Goal: Task Accomplishment & Management: Complete application form

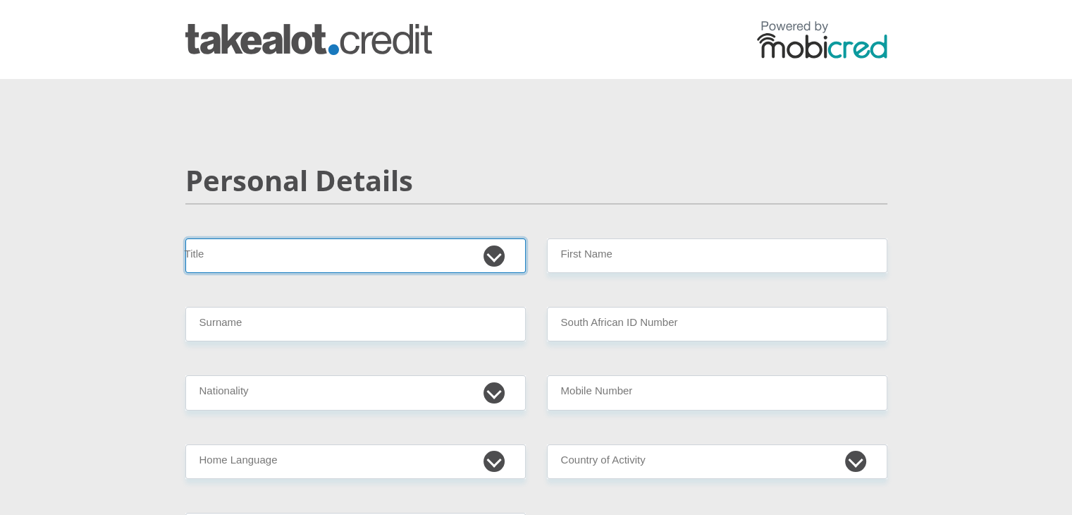
click at [285, 254] on select "Mr Ms Mrs Dr Other" at bounding box center [355, 255] width 340 height 35
select select "Mrs"
click at [185, 238] on select "Mr Ms Mrs Dr Other" at bounding box center [355, 255] width 340 height 35
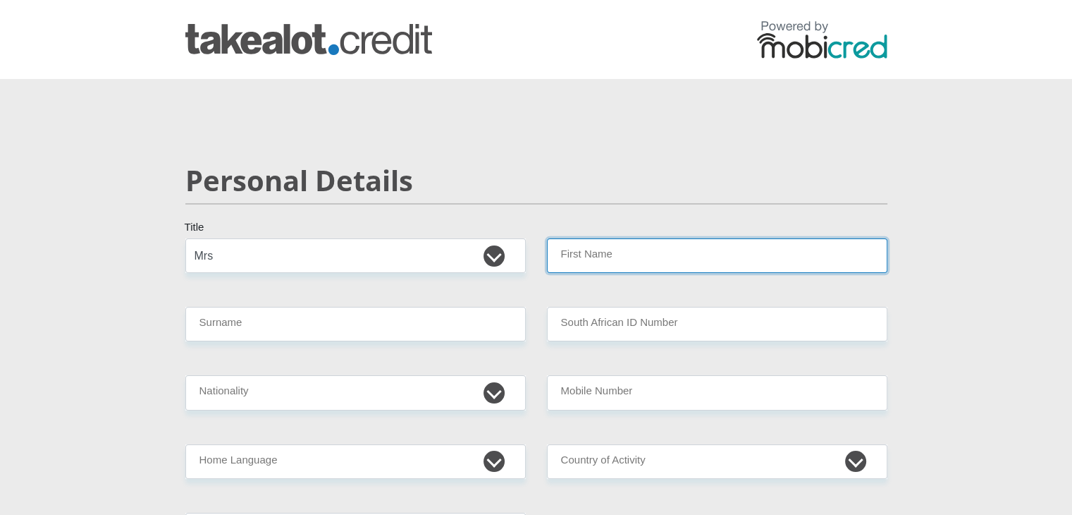
click at [617, 262] on input "First Name" at bounding box center [717, 255] width 340 height 35
type input "Tina"
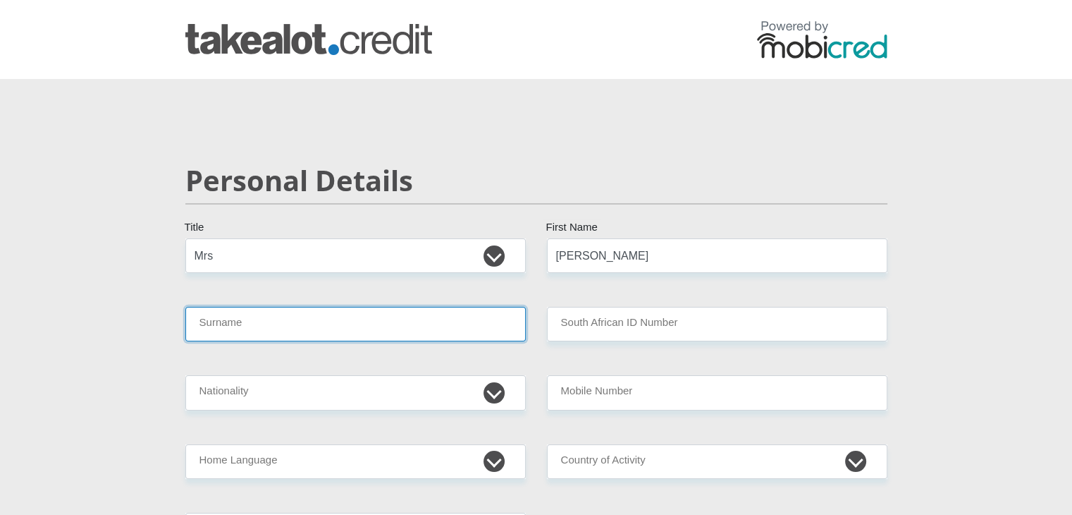
type input "Fouche"
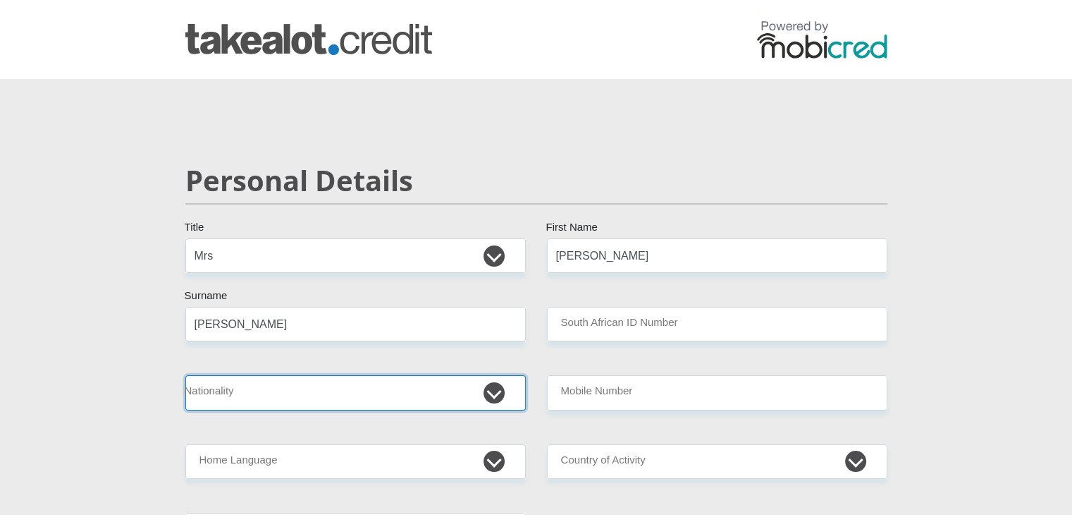
select select "ZAF"
type input "0828561880"
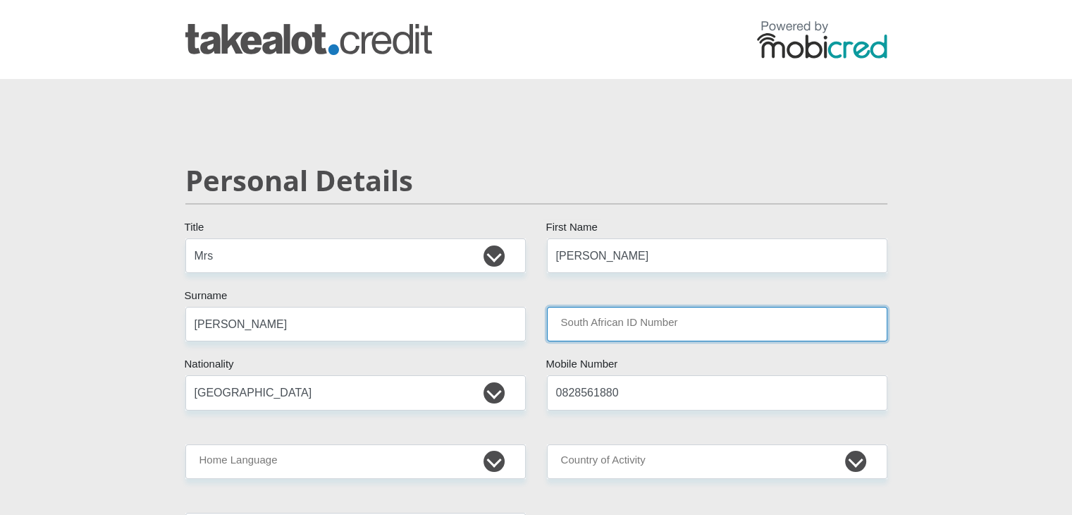
click at [654, 331] on input "South African ID Number" at bounding box center [717, 324] width 340 height 35
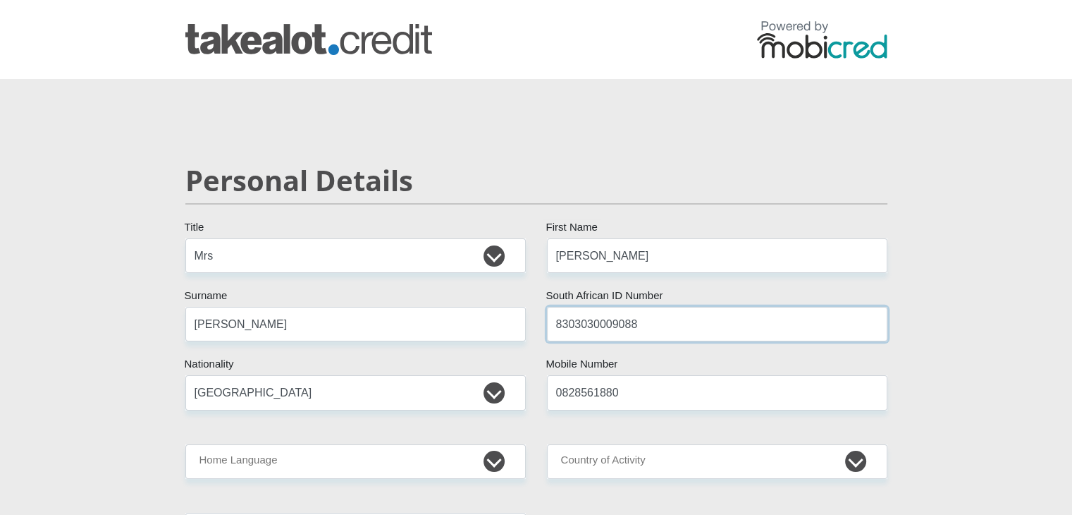
type input "8303030009088"
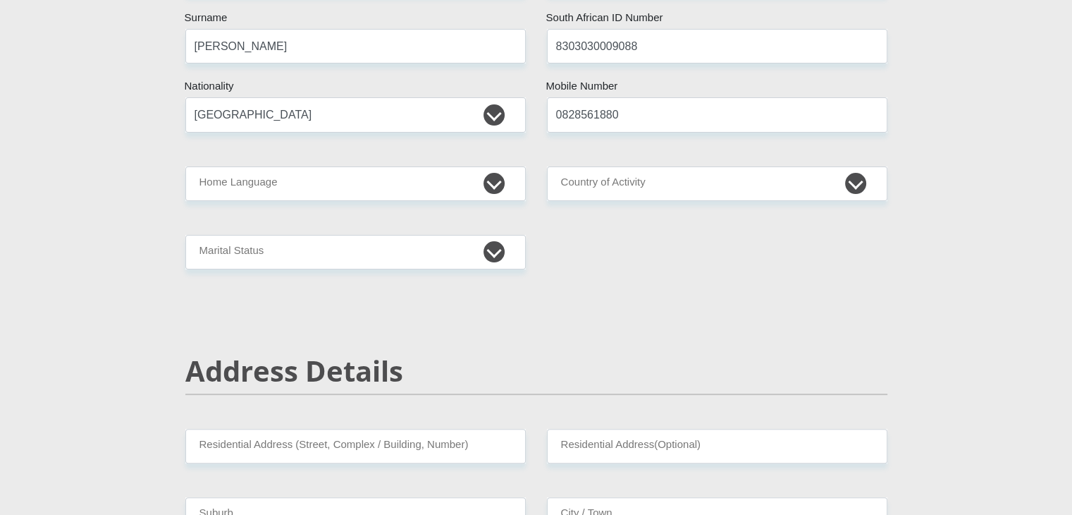
scroll to position [282, 0]
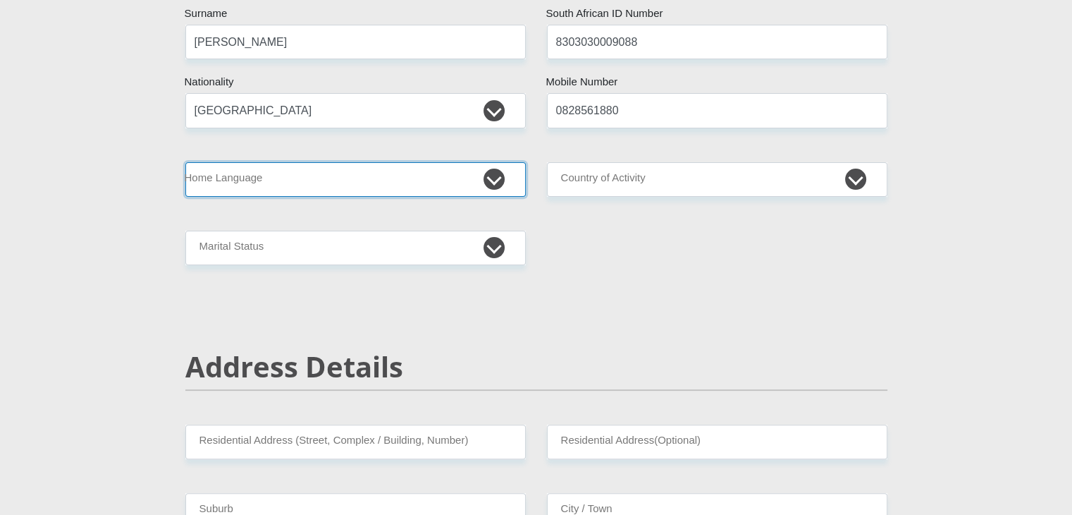
click at [496, 167] on select "Afrikaans English Sepedi South Ndebele Southern Sotho Swati Tsonga Tswana Venda…" at bounding box center [355, 179] width 340 height 35
select select "afr"
click at [185, 162] on select "Afrikaans English Sepedi South Ndebele Southern Sotho Swati Tsonga Tswana Venda…" at bounding box center [355, 179] width 340 height 35
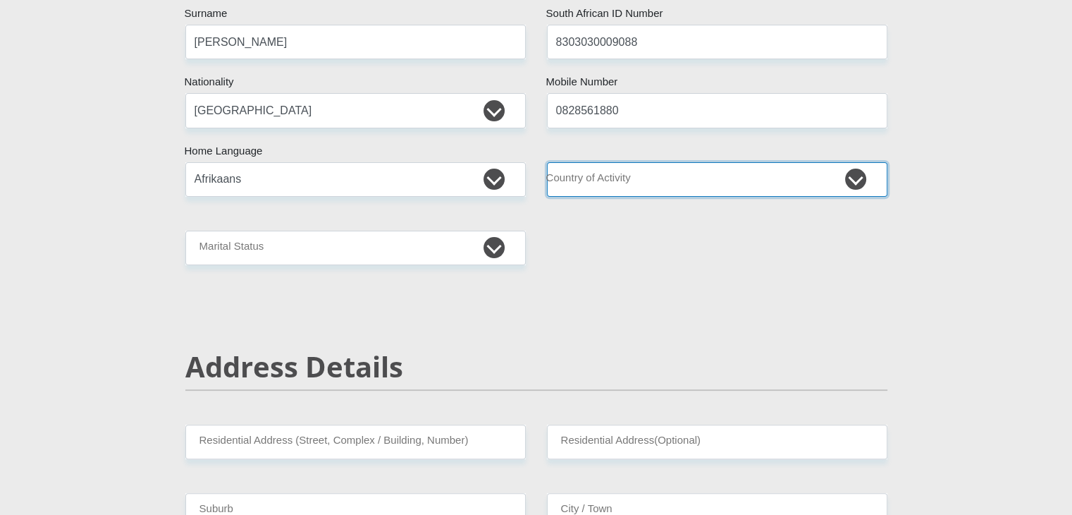
click at [610, 174] on select "South Africa Afghanistan Aland Islands Albania Algeria America Samoa American V…" at bounding box center [717, 179] width 340 height 35
select select "ZAF"
click at [547, 162] on select "South Africa Afghanistan Aland Islands Albania Algeria America Samoa American V…" at bounding box center [717, 179] width 340 height 35
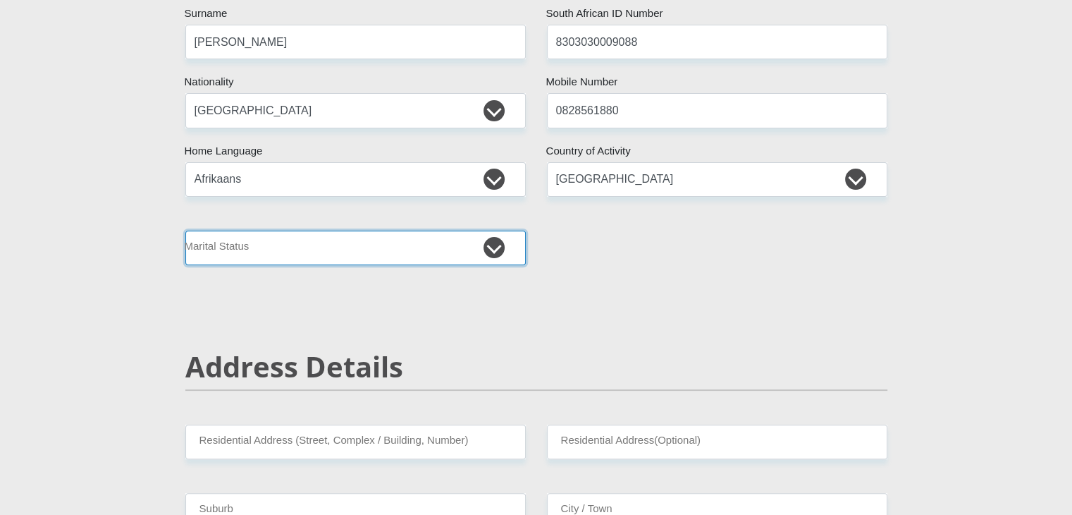
click at [496, 249] on select "Married ANC Single Divorced Widowed Married COP or Customary Law" at bounding box center [355, 247] width 340 height 35
select select "1"
click at [185, 230] on select "Married ANC Single Divorced Widowed Married COP or Customary Law" at bounding box center [355, 247] width 340 height 35
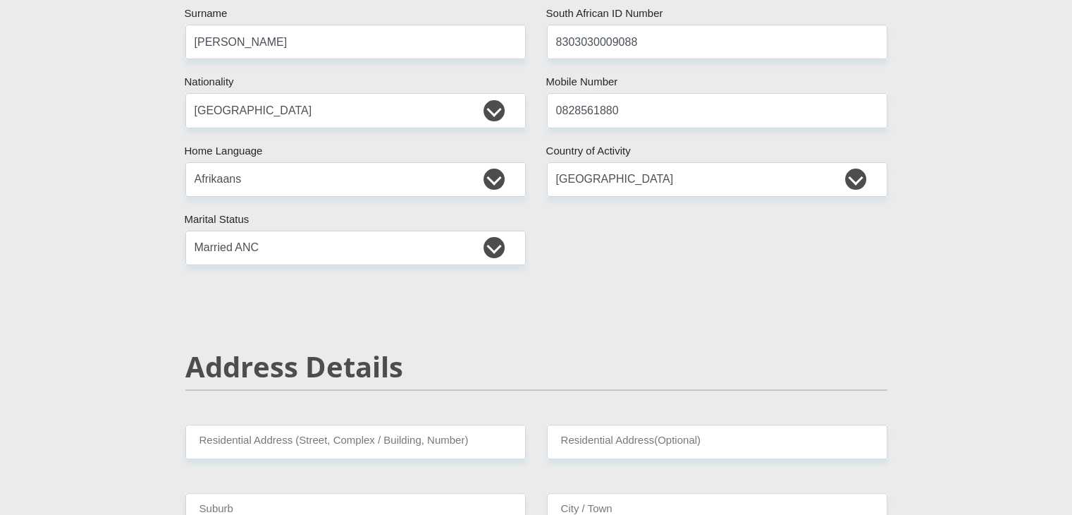
drag, startPoint x: 828, startPoint y: 258, endPoint x: 791, endPoint y: 288, distance: 47.7
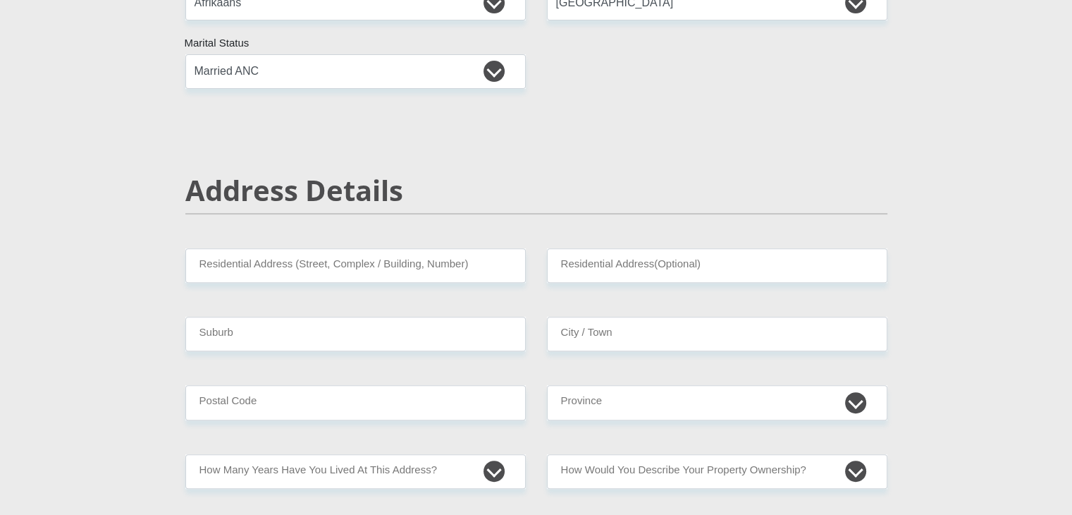
scroll to position [493, 0]
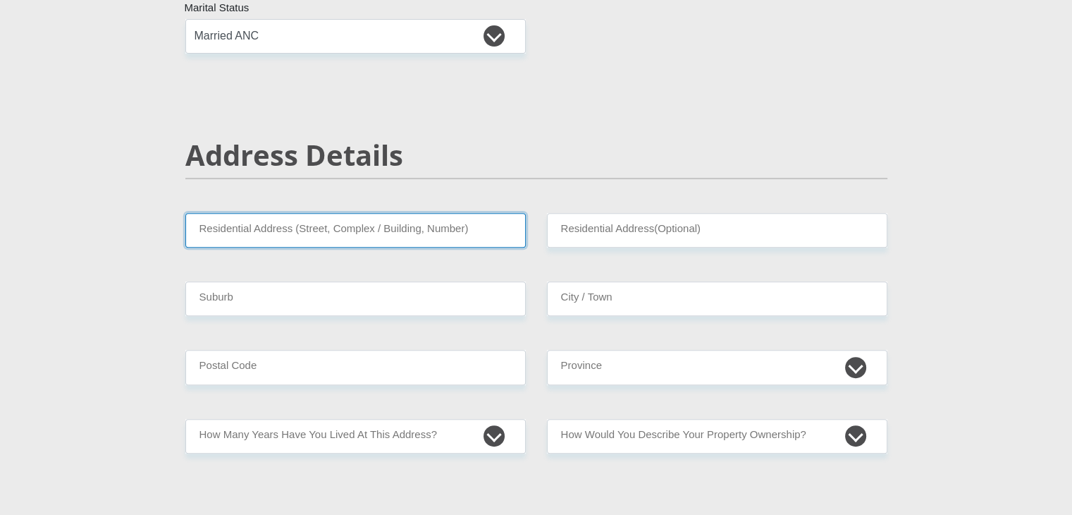
click at [319, 225] on input "Residential Address (Street, Complex / Building, Number)" at bounding box center [355, 230] width 340 height 35
type input "30 Arend Avenue"
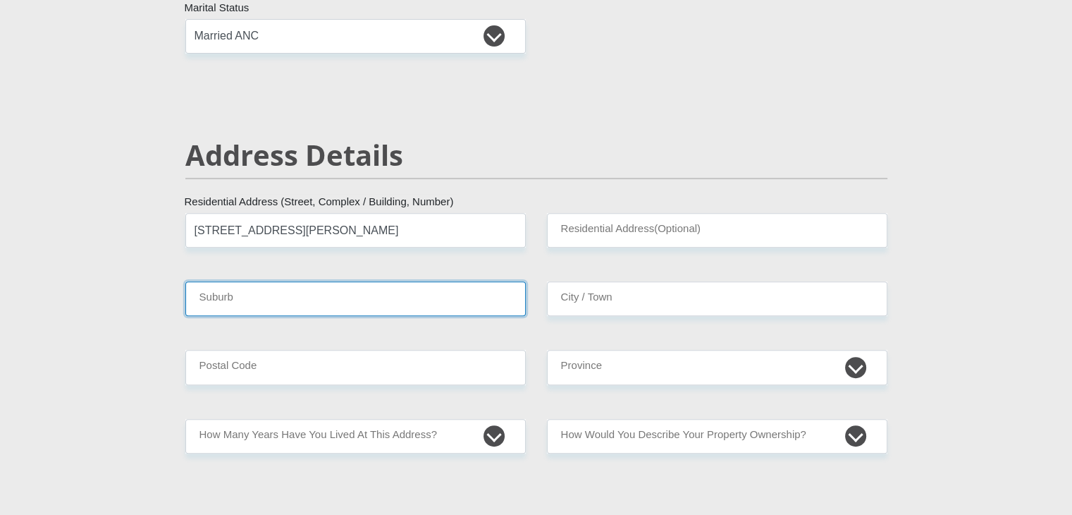
type input "Randburg"
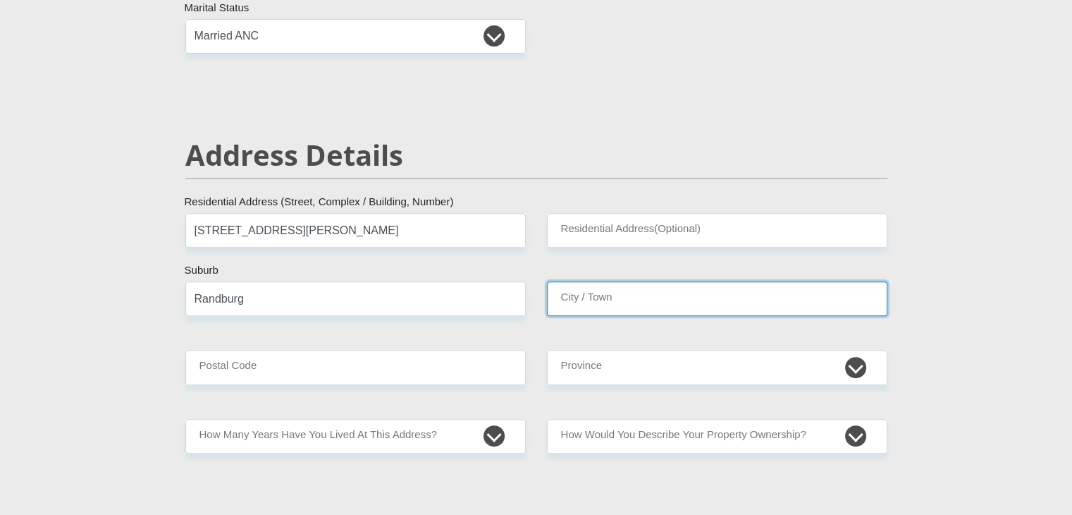
type input "Randburg"
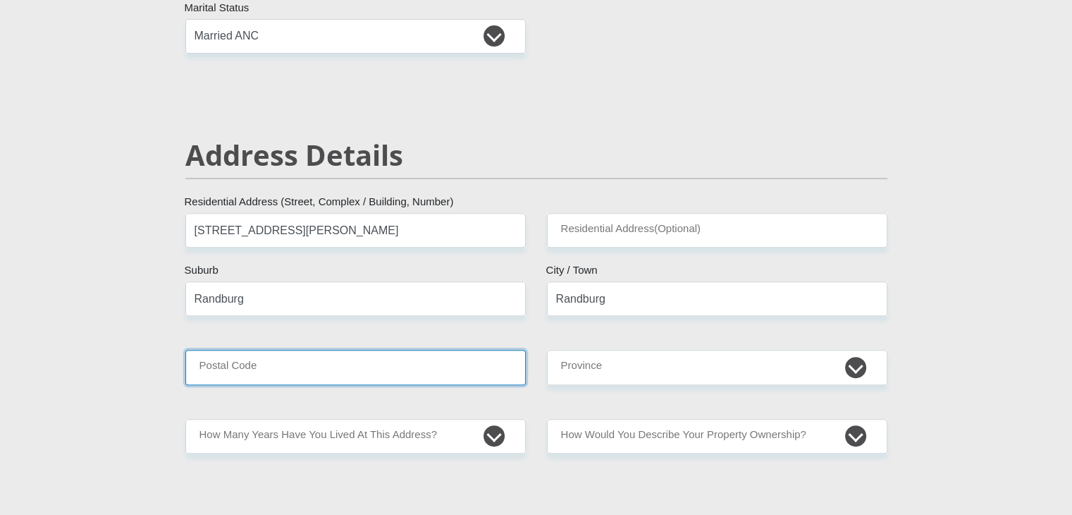
type input "2194"
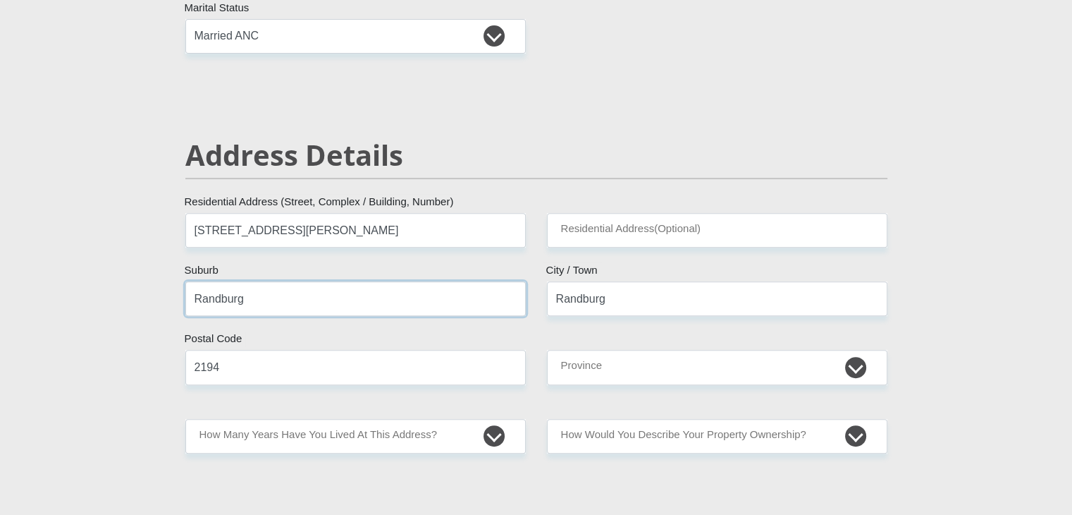
drag, startPoint x: 264, startPoint y: 301, endPoint x: 221, endPoint y: 293, distance: 43.0
click at [221, 293] on input "Randburg" at bounding box center [355, 298] width 340 height 35
type input "Randpark"
drag, startPoint x: 964, startPoint y: 285, endPoint x: 769, endPoint y: 398, distance: 224.9
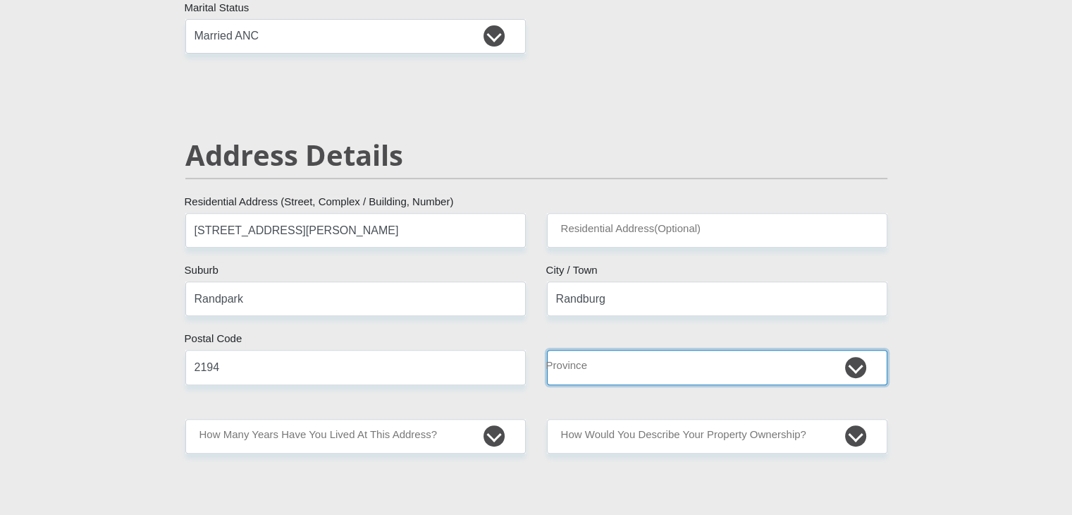
click at [855, 367] on select "Eastern Cape Free State Gauteng KwaZulu-Natal Limpopo Mpumalanga Northern Cape …" at bounding box center [717, 367] width 340 height 35
select select "Gauteng"
click at [547, 350] on select "Eastern Cape Free State Gauteng KwaZulu-Natal Limpopo Mpumalanga Northern Cape …" at bounding box center [717, 367] width 340 height 35
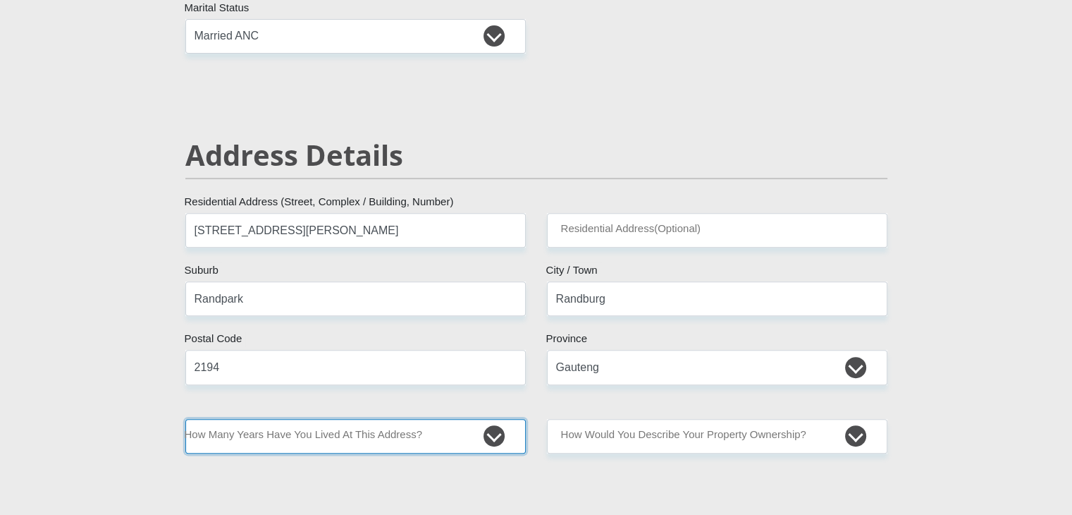
click at [494, 432] on select "less than 1 year 1-3 years 3-5 years 5+ years" at bounding box center [355, 436] width 340 height 35
select select "5"
click at [185, 419] on select "less than 1 year 1-3 years 3-5 years 5+ years" at bounding box center [355, 436] width 340 height 35
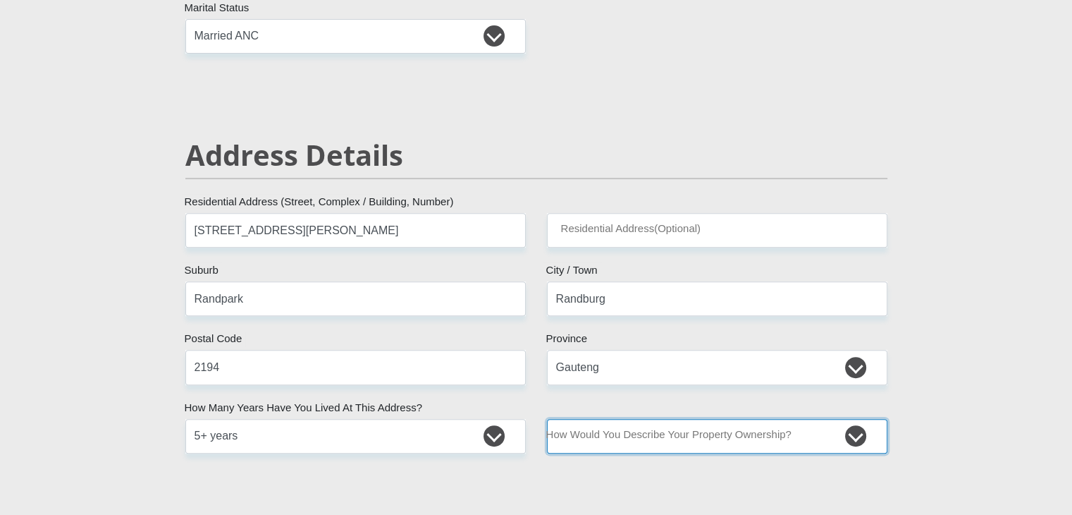
click at [860, 432] on select "Owned Rented Family Owned Company Dwelling" at bounding box center [717, 436] width 340 height 35
select select "Owned"
click at [547, 419] on select "Owned Rented Family Owned Company Dwelling" at bounding box center [717, 436] width 340 height 35
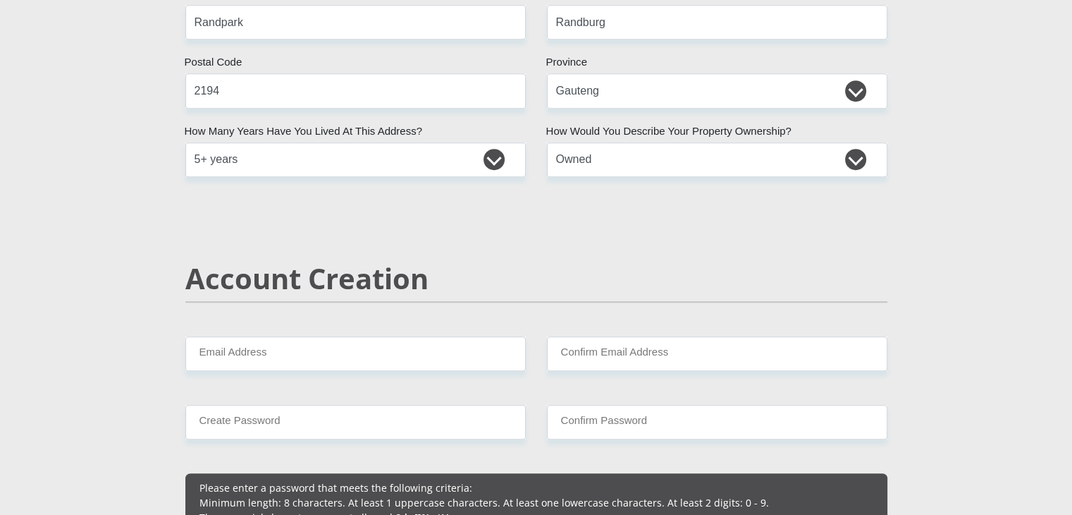
scroll to position [846, 0]
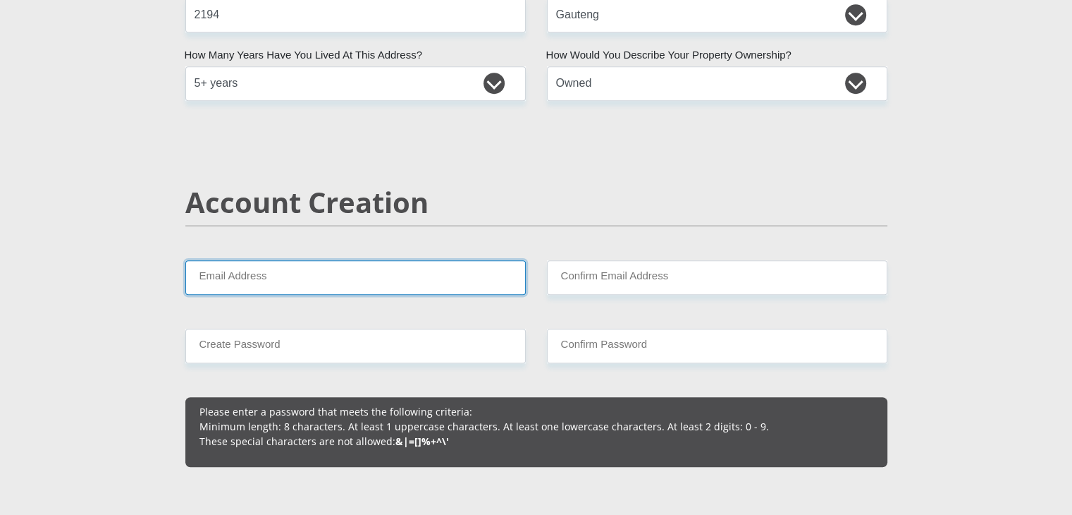
click at [282, 273] on input "Email Address" at bounding box center [355, 277] width 340 height 35
type input "viljoen.tina@gmail.com"
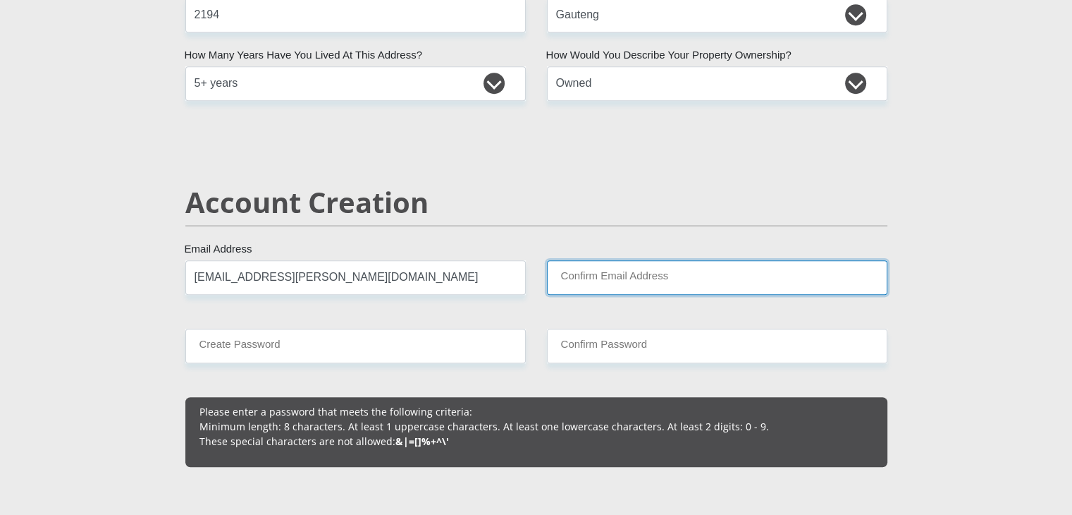
type input "viljoen.tina@gmail.com"
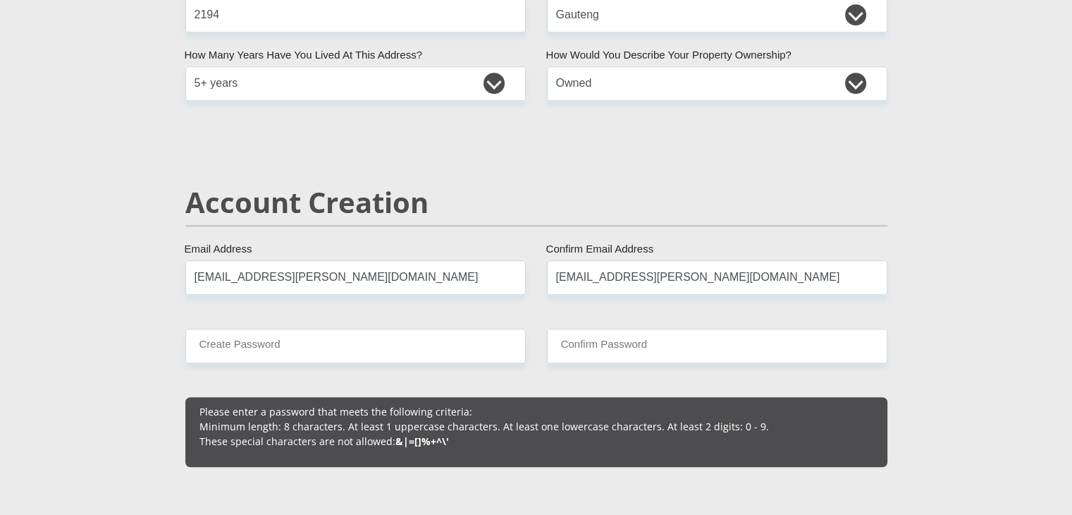
type input "0828561880"
type input "Tina"
type input "Fouche"
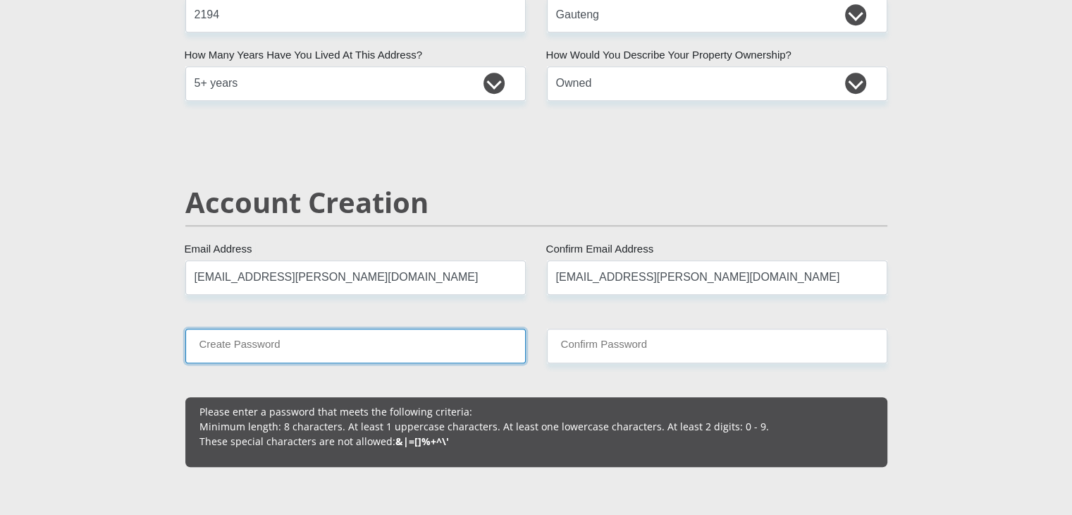
click at [273, 350] on input "Create Password" at bounding box center [355, 345] width 340 height 35
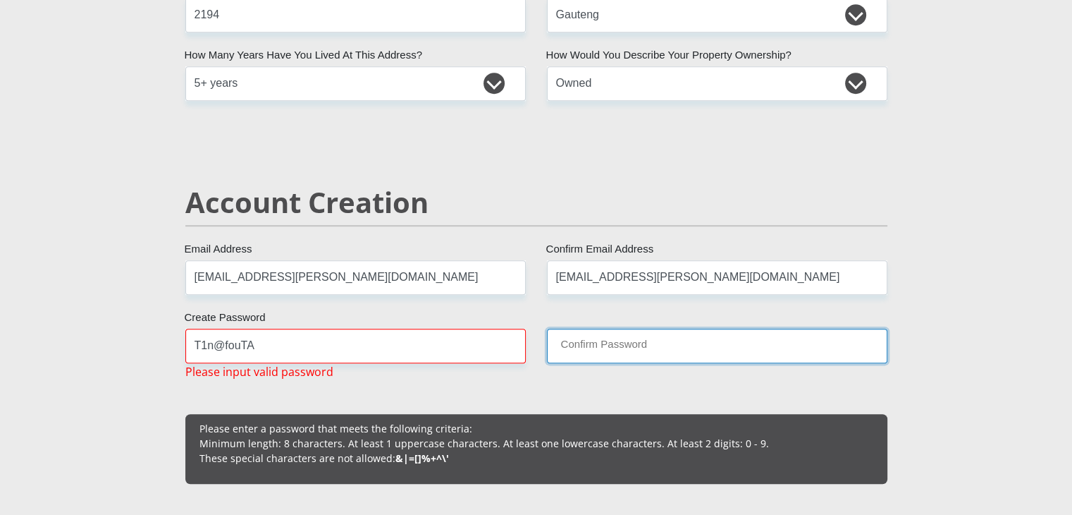
click at [579, 345] on input "Confirm Password" at bounding box center [717, 345] width 340 height 35
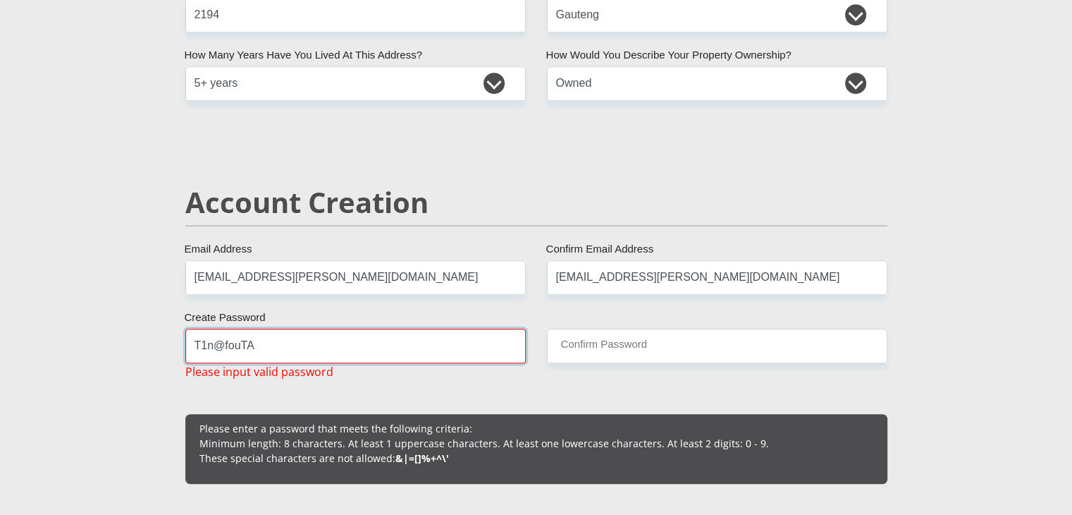
click at [273, 339] on input "T1n@fouTA" at bounding box center [355, 345] width 340 height 35
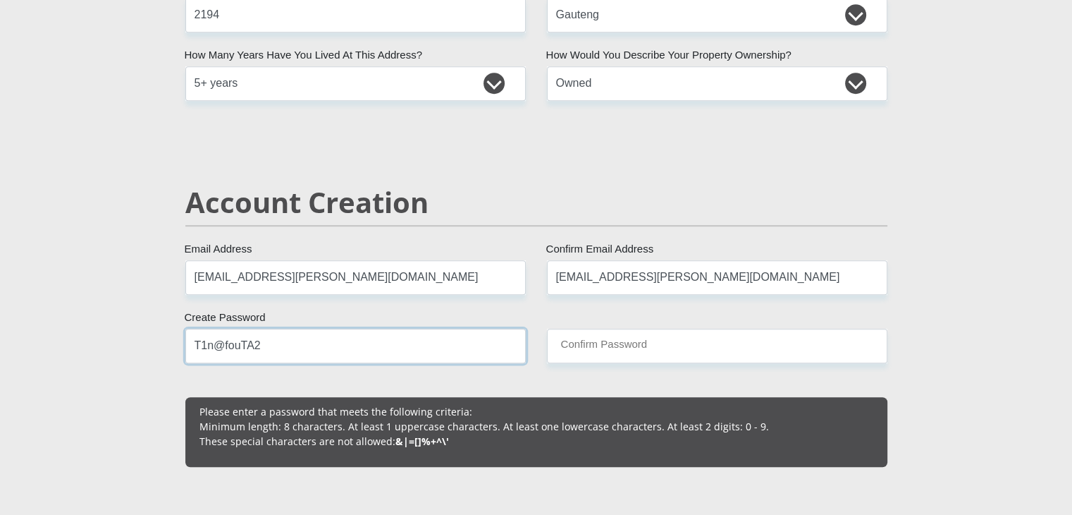
type input "T1n@fouTA2"
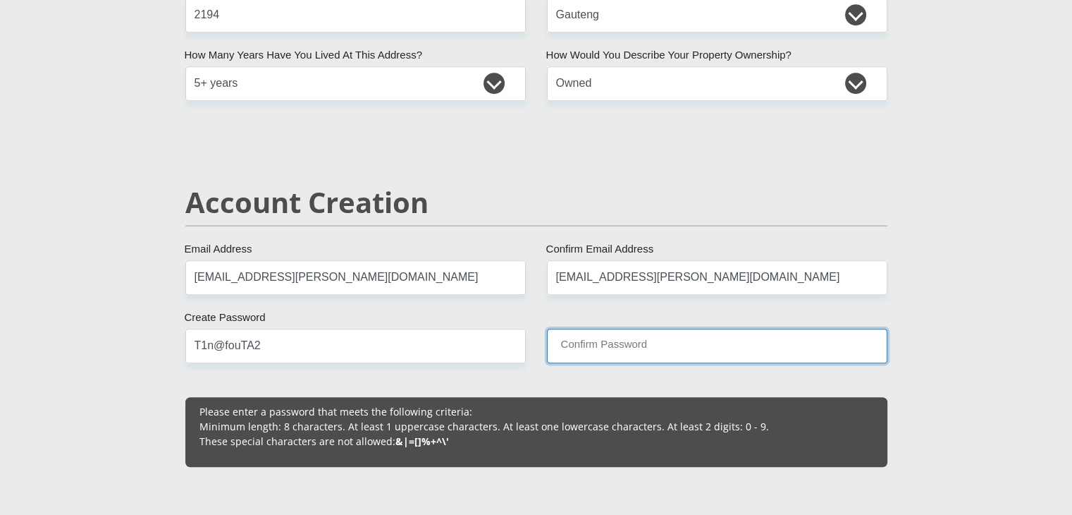
click at [582, 330] on input "Confirm Password" at bounding box center [717, 345] width 340 height 35
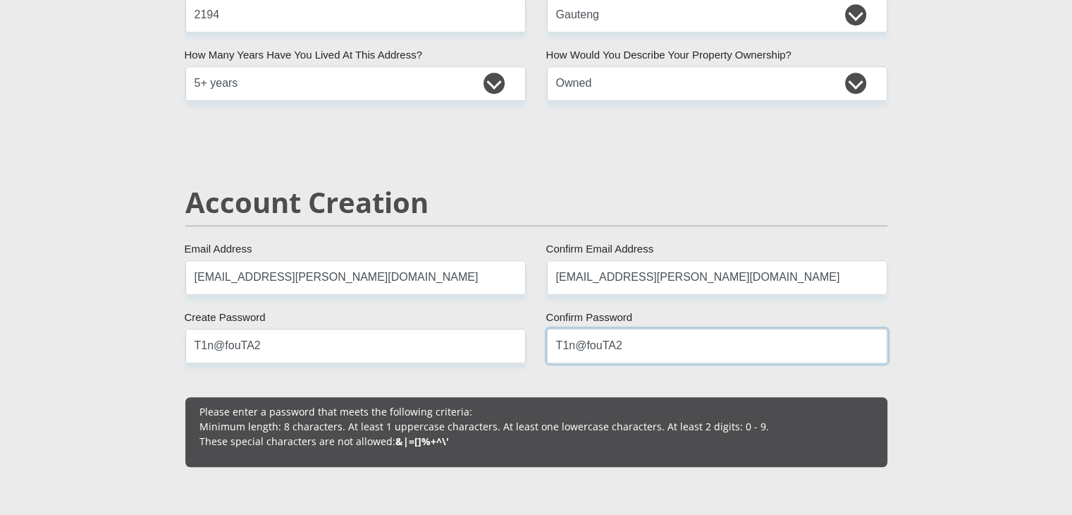
type input "T1n@fouTA2"
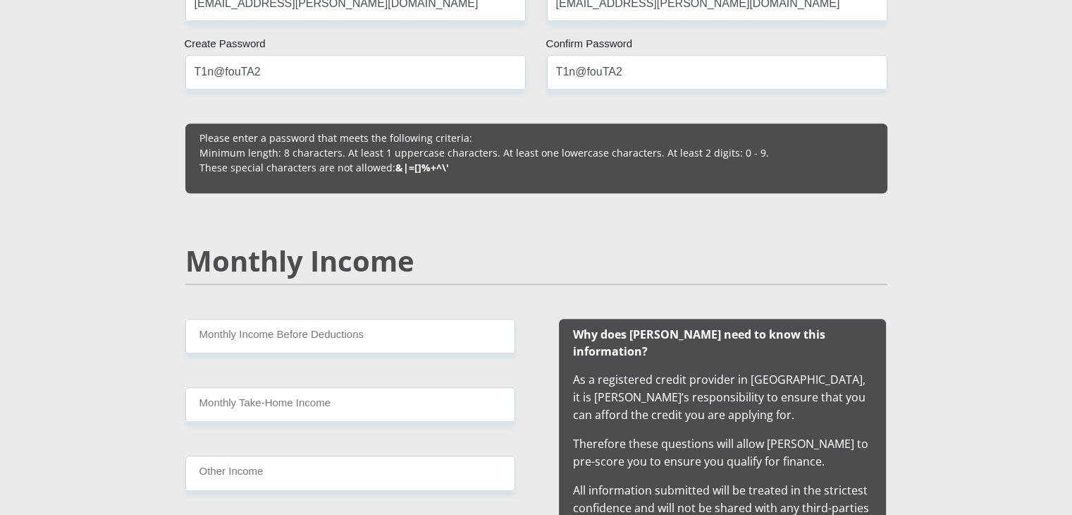
scroll to position [1128, 0]
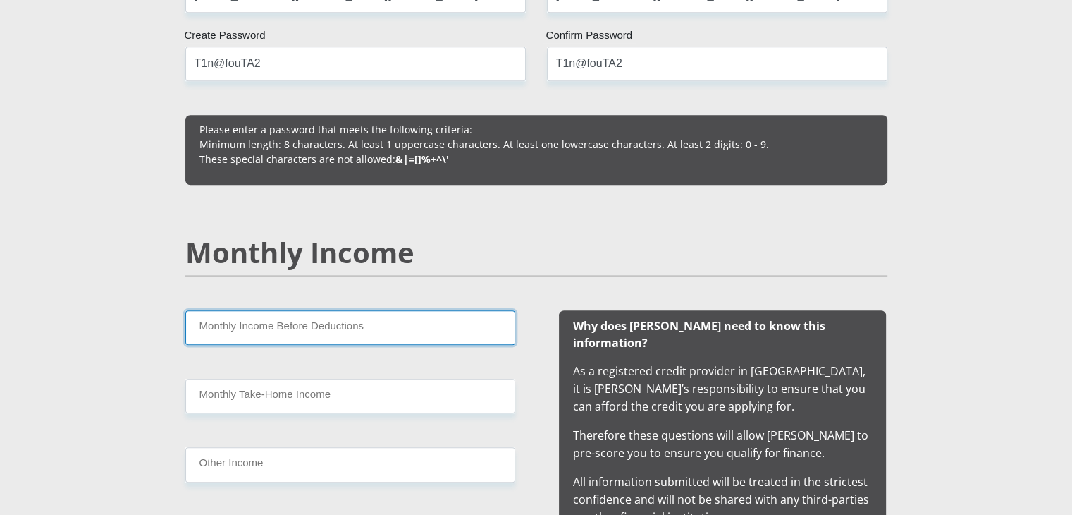
click at [428, 336] on input "Monthly Income Before Deductions" at bounding box center [350, 327] width 330 height 35
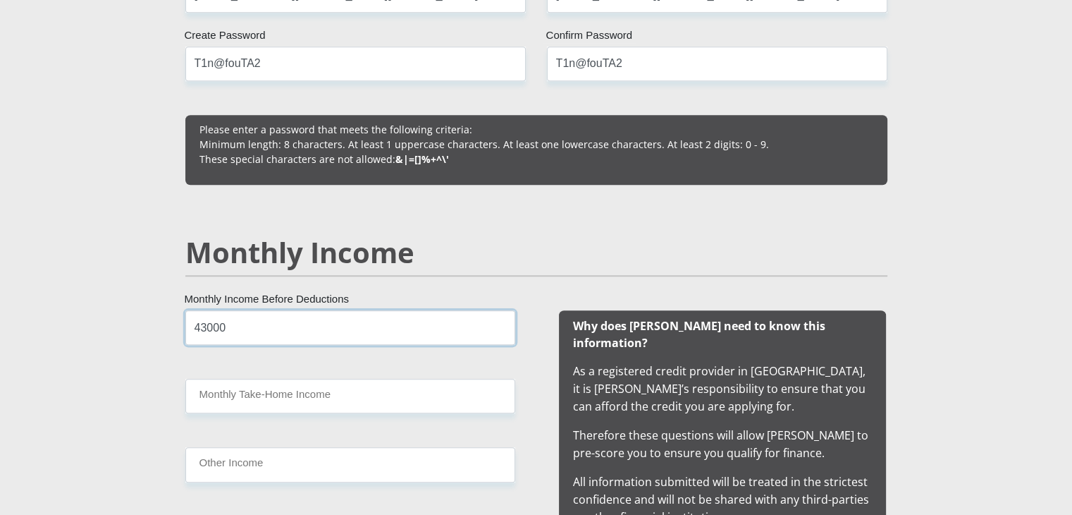
drag, startPoint x: 233, startPoint y: 322, endPoint x: 143, endPoint y: 317, distance: 90.4
type input "59000"
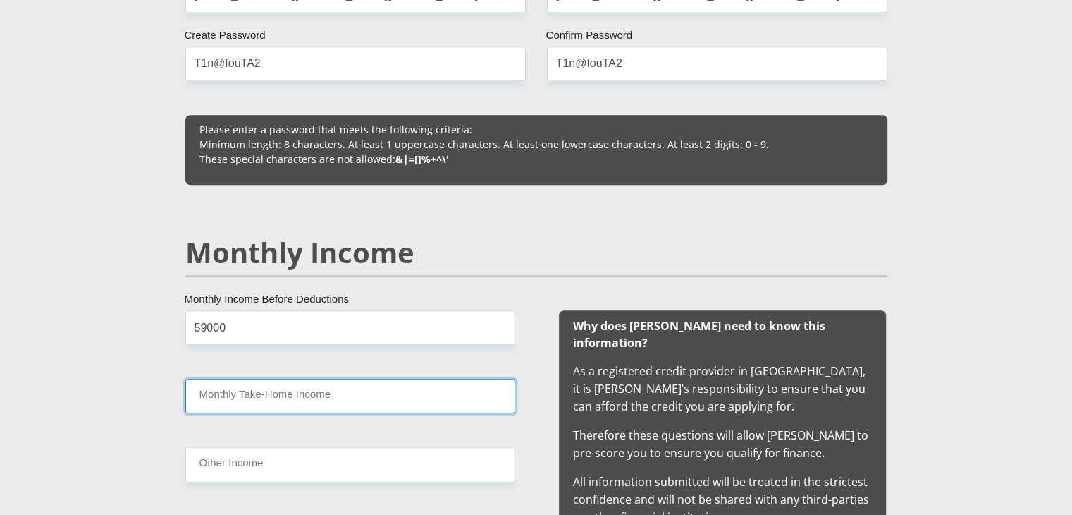
click at [211, 399] on input "Monthly Take-Home Income" at bounding box center [350, 396] width 330 height 35
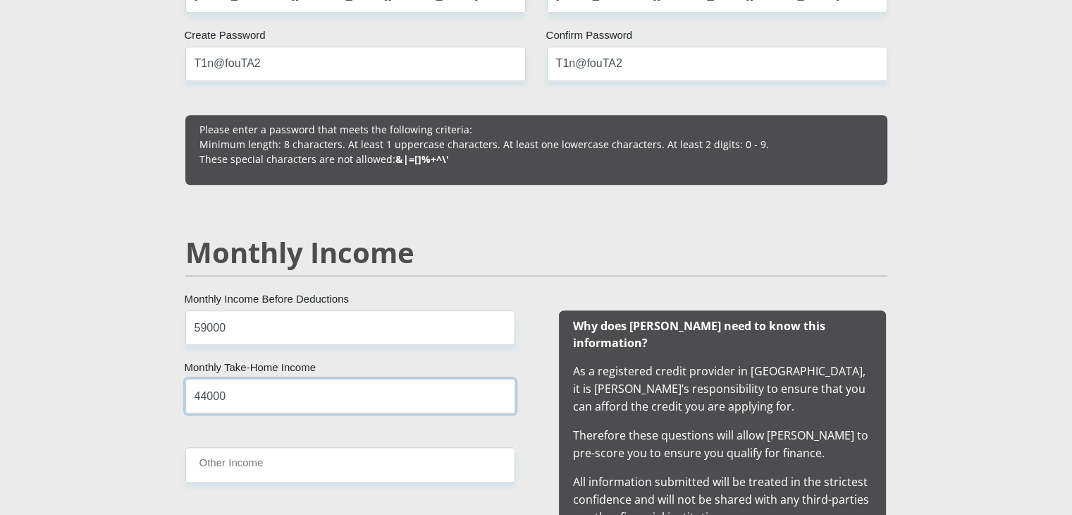
type input "44000"
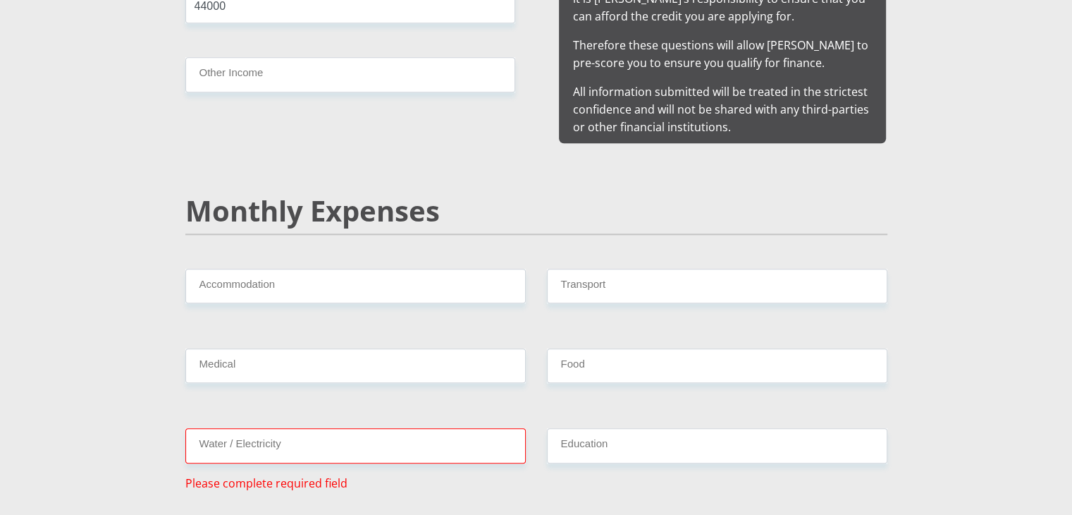
scroll to position [1551, 0]
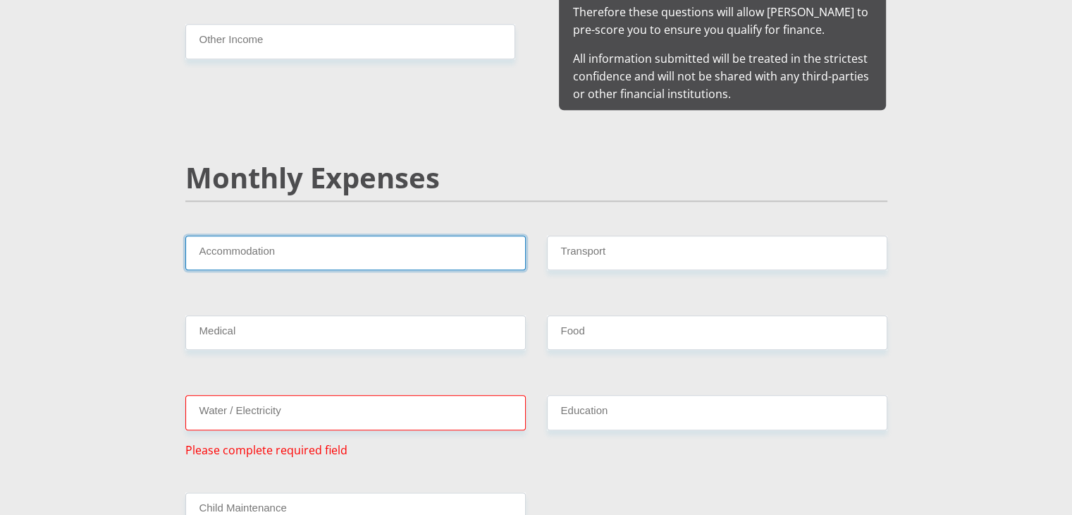
click at [286, 236] on input "Accommodation" at bounding box center [355, 252] width 340 height 35
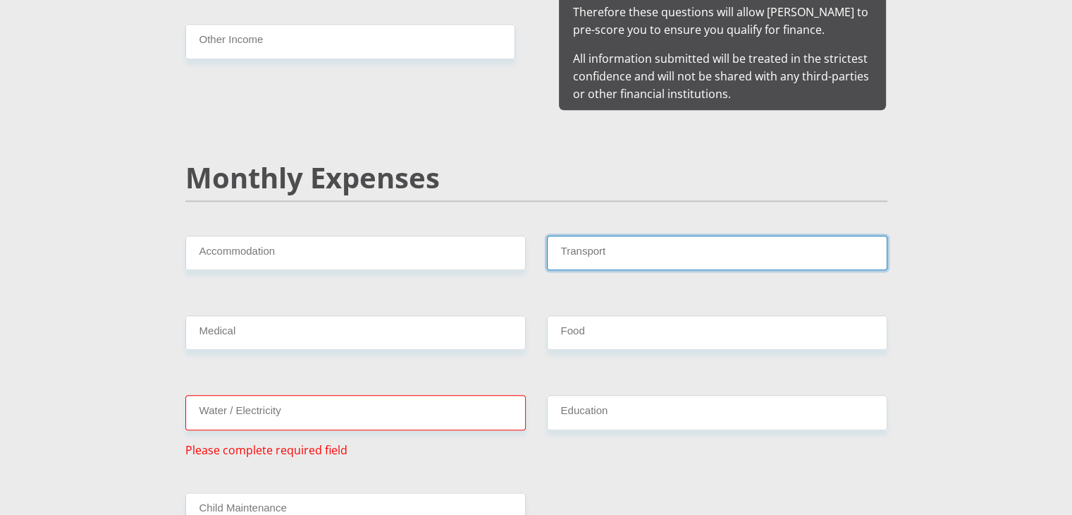
click at [674, 235] on input "Transport" at bounding box center [717, 252] width 340 height 35
type input "2200"
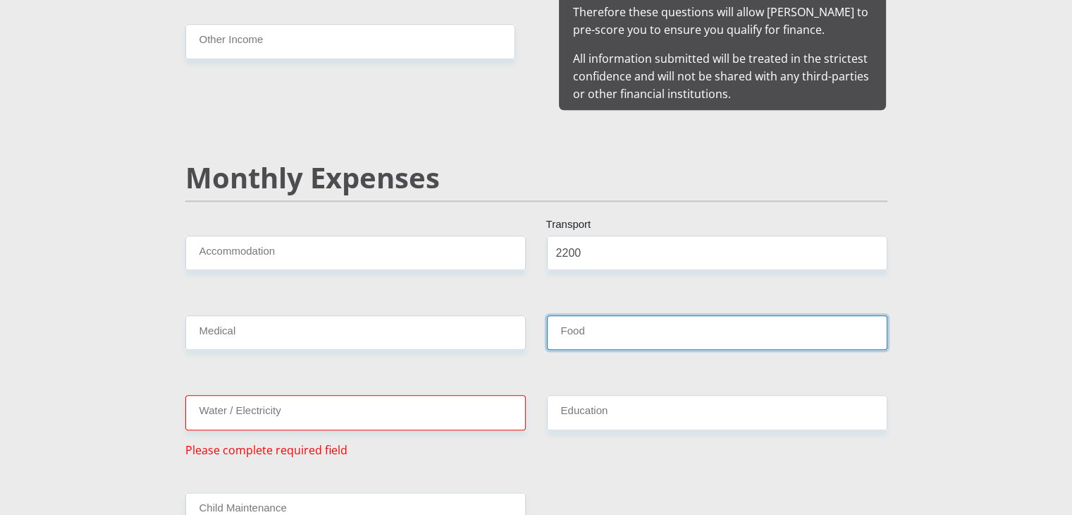
click at [577, 322] on input "Food" at bounding box center [717, 332] width 340 height 35
type input "5000"
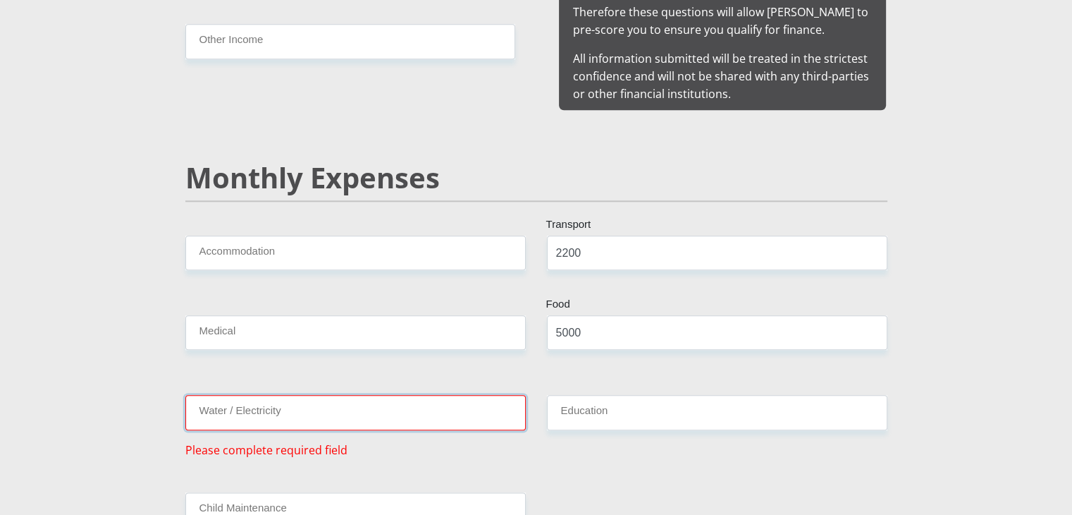
click at [321, 395] on input "Water / Electricity" at bounding box center [355, 412] width 340 height 35
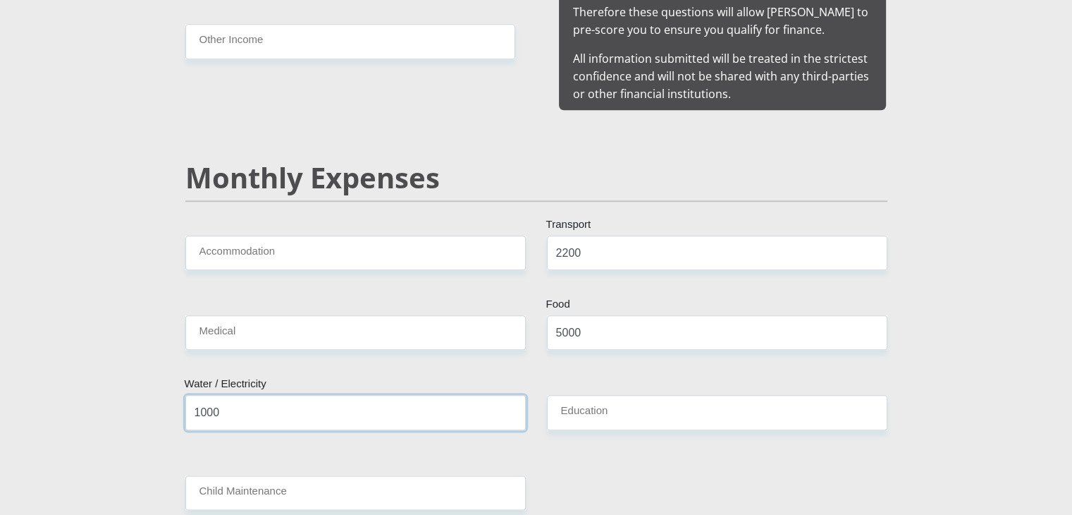
type input "1000"
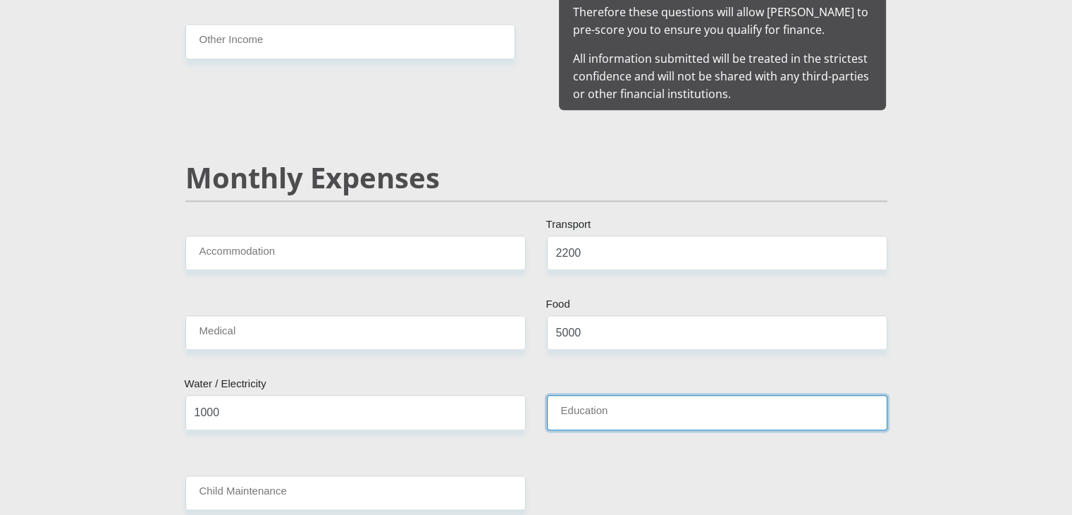
click at [637, 400] on input "Education" at bounding box center [717, 412] width 340 height 35
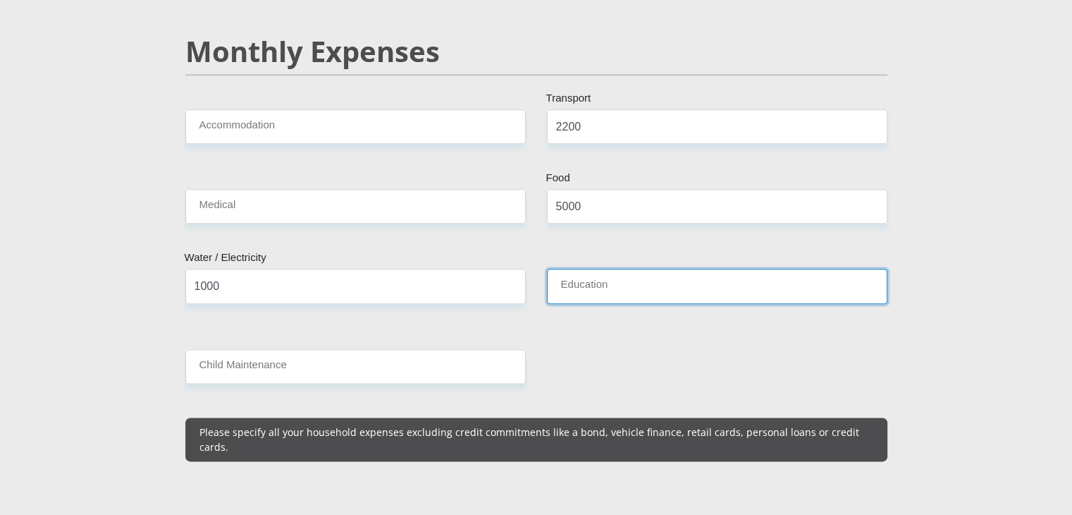
scroll to position [1692, 0]
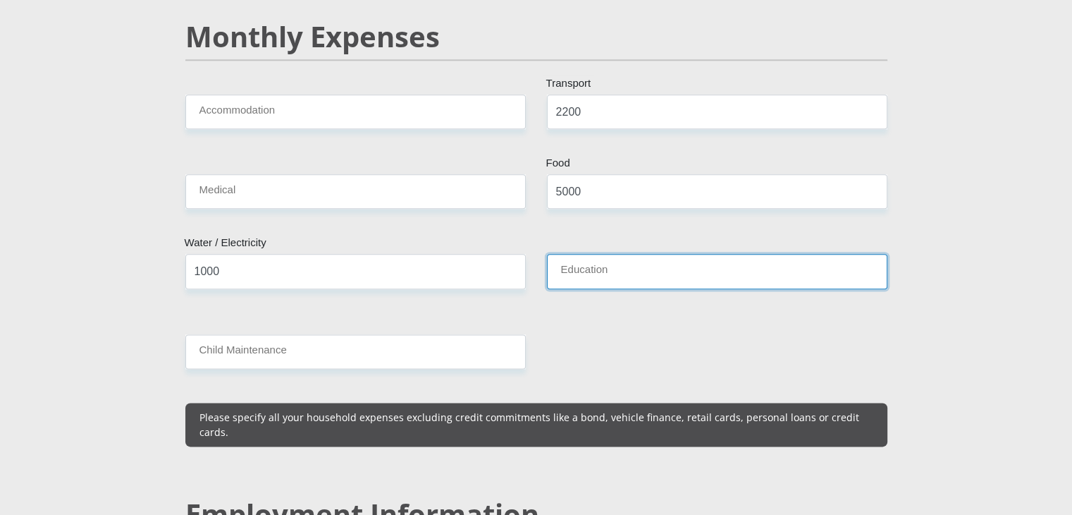
click at [816, 263] on input "Education" at bounding box center [717, 271] width 340 height 35
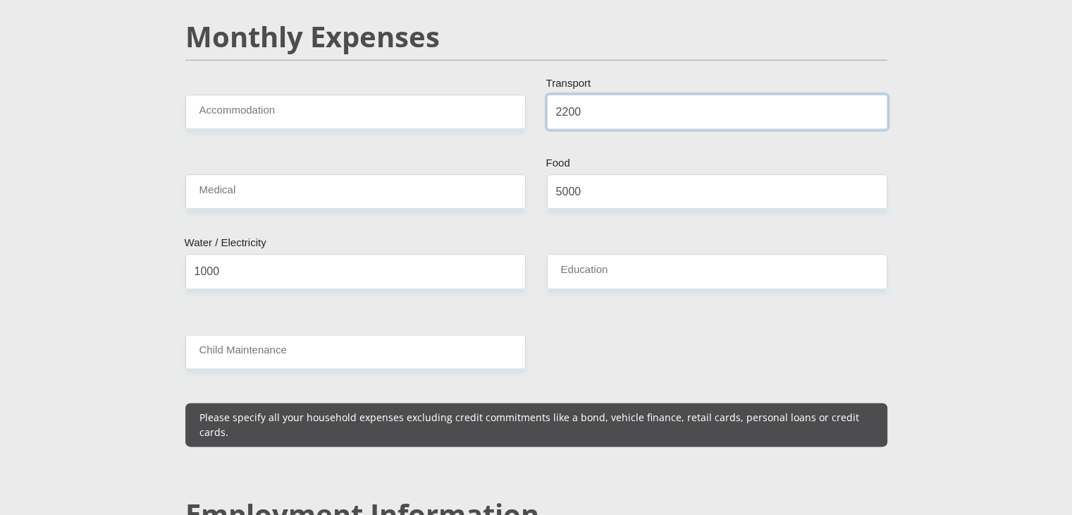
click at [558, 98] on input "2200" at bounding box center [717, 111] width 340 height 35
drag, startPoint x: 589, startPoint y: 94, endPoint x: 544, endPoint y: 86, distance: 45.9
click at [544, 94] on div "2200 Transport" at bounding box center [717, 117] width 362 height 46
type input "3500"
drag, startPoint x: 1026, startPoint y: 154, endPoint x: 973, endPoint y: 170, distance: 55.3
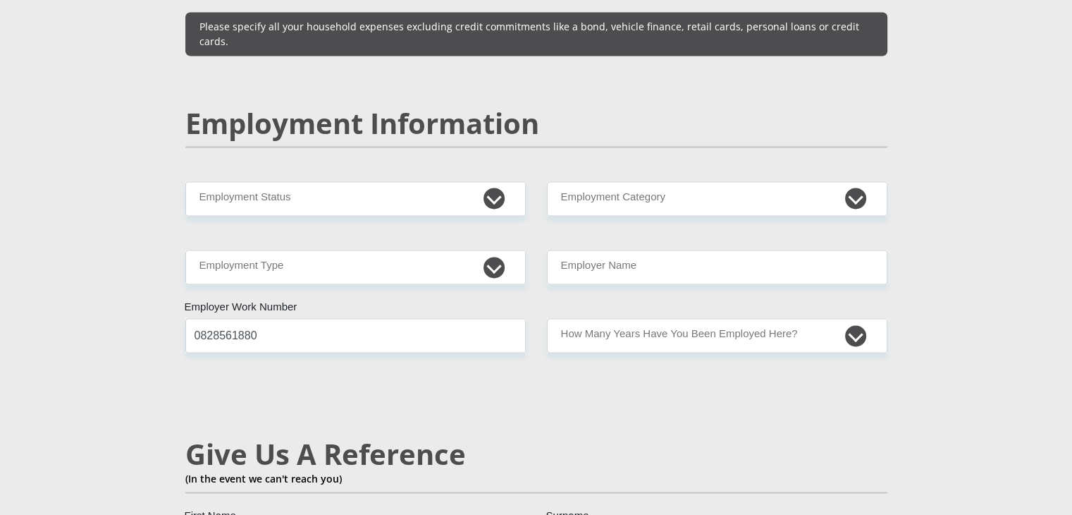
scroll to position [2115, 0]
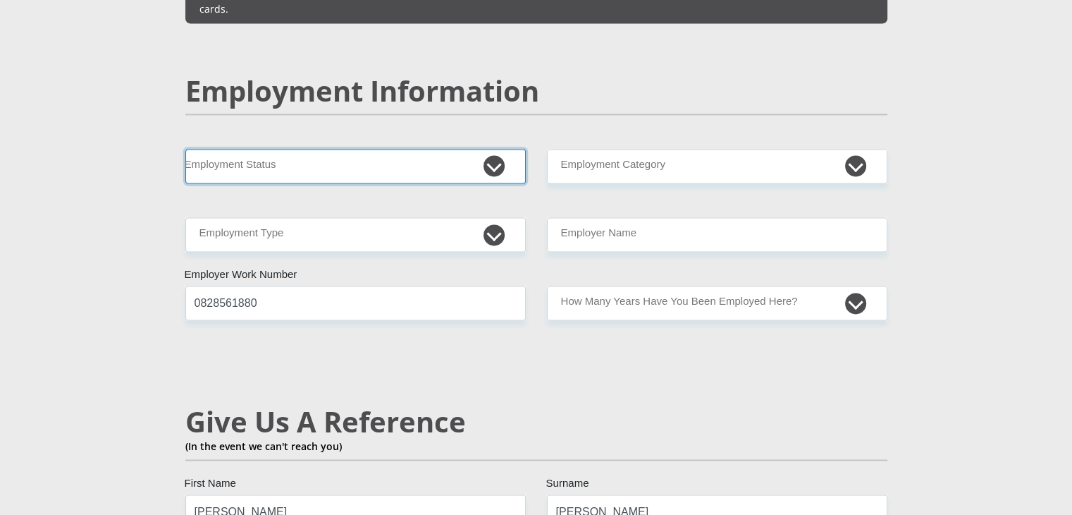
click at [493, 149] on select "Permanent/Full-time Part-time/Casual Contract Worker Self-Employed Housewife Re…" at bounding box center [355, 166] width 340 height 35
select select "1"
click at [185, 149] on select "Permanent/Full-time Part-time/Casual Contract Worker Self-Employed Housewife Re…" at bounding box center [355, 166] width 340 height 35
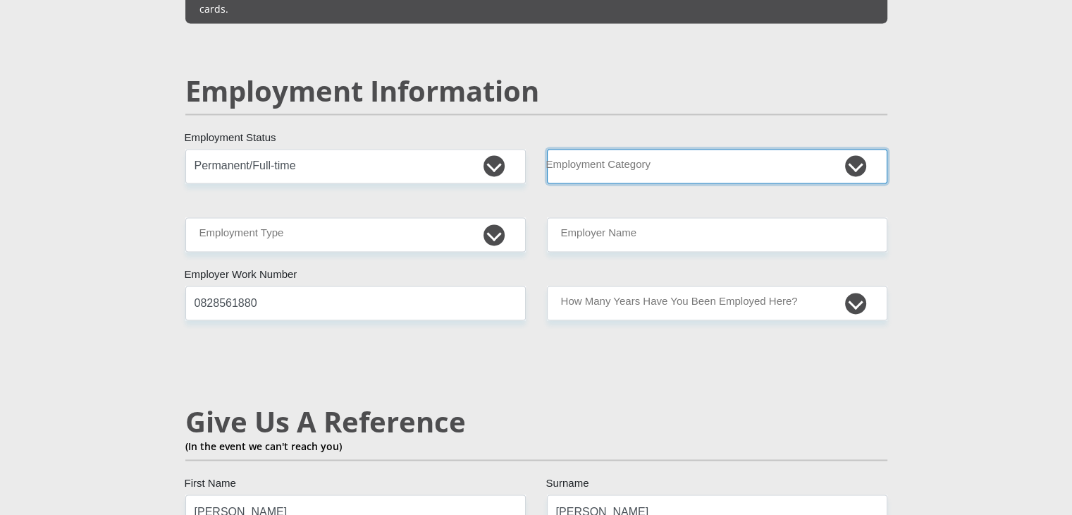
click at [572, 149] on select "AGRICULTURE ALCOHOL & TOBACCO CONSTRUCTION MATERIALS METALLURGY EQUIPMENT FOR R…" at bounding box center [717, 166] width 340 height 35
click at [634, 149] on select "AGRICULTURE ALCOHOL & TOBACCO CONSTRUCTION MATERIALS METALLURGY EQUIPMENT FOR R…" at bounding box center [717, 166] width 340 height 35
select select "53"
click at [547, 149] on select "AGRICULTURE ALCOHOL & TOBACCO CONSTRUCTION MATERIALS METALLURGY EQUIPMENT FOR R…" at bounding box center [717, 166] width 340 height 35
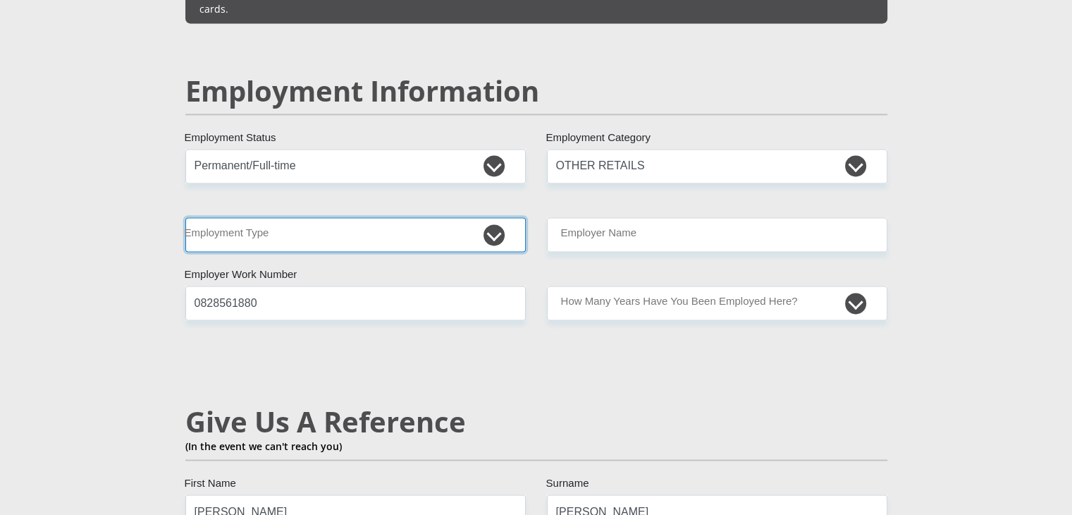
click at [307, 217] on select "College/Lecturer Craft Seller Creative Driver Executive Farmer Forces - Non Com…" at bounding box center [355, 234] width 340 height 35
select select "Manager"
click at [185, 217] on select "College/Lecturer Craft Seller Creative Driver Executive Farmer Forces - Non Com…" at bounding box center [355, 234] width 340 height 35
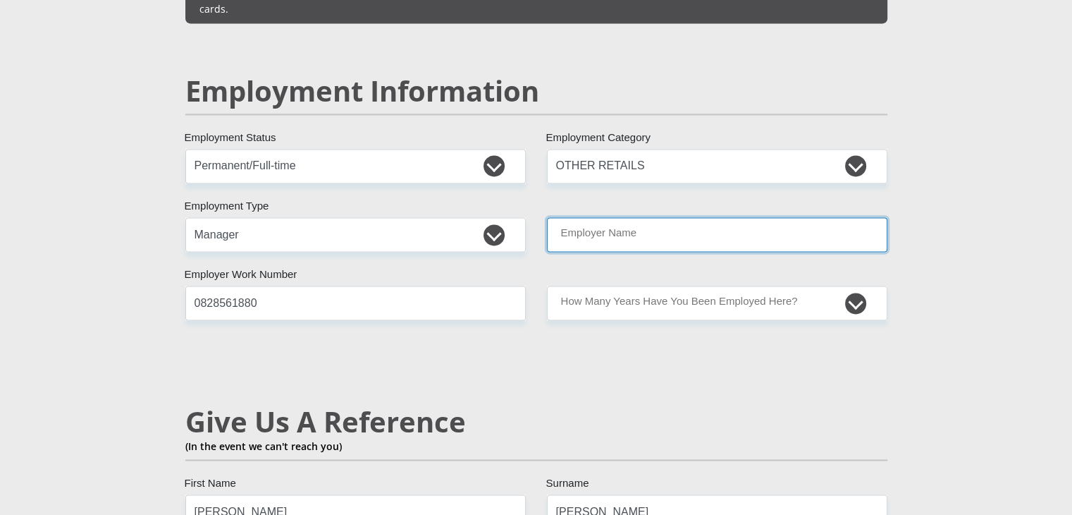
click at [646, 217] on input "Employer Name" at bounding box center [717, 234] width 340 height 35
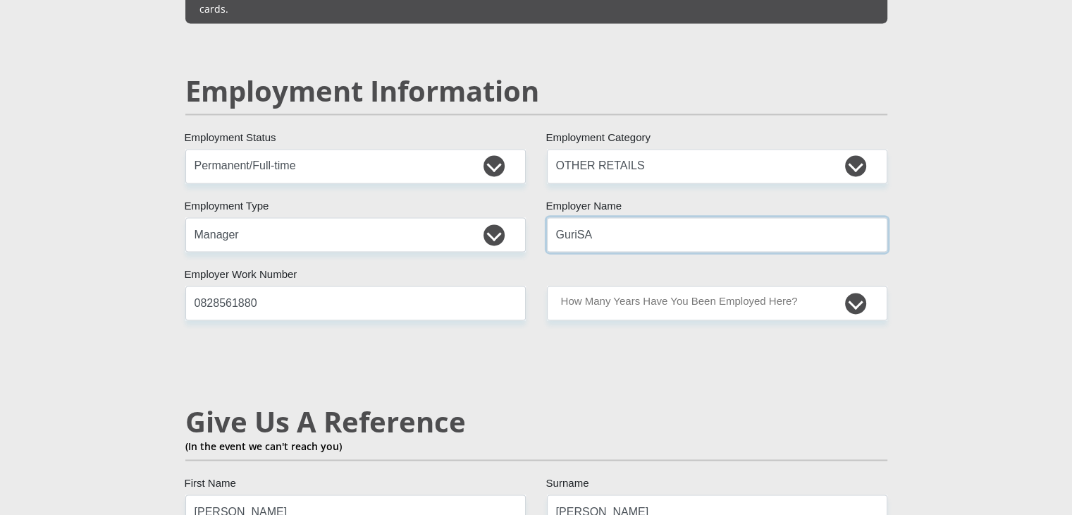
type input "GuriSA"
drag, startPoint x: 262, startPoint y: 274, endPoint x: 111, endPoint y: 278, distance: 150.9
click at [111, 278] on section "Personal Details Mr Ms Mrs Dr Other Title Tina First Name Fouche Surname 830303…" at bounding box center [536, 144] width 1072 height 4360
type input "0117923637"
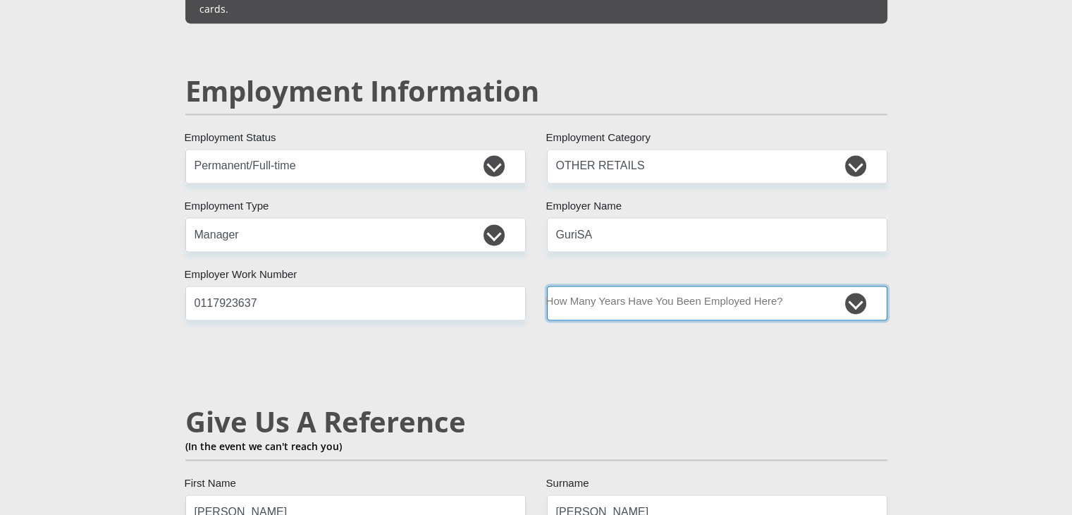
click at [853, 285] on select "less than 1 year 1-3 years 3-5 years 5+ years" at bounding box center [717, 302] width 340 height 35
select select "60"
click at [547, 285] on select "less than 1 year 1-3 years 3-5 years 5+ years" at bounding box center [717, 302] width 340 height 35
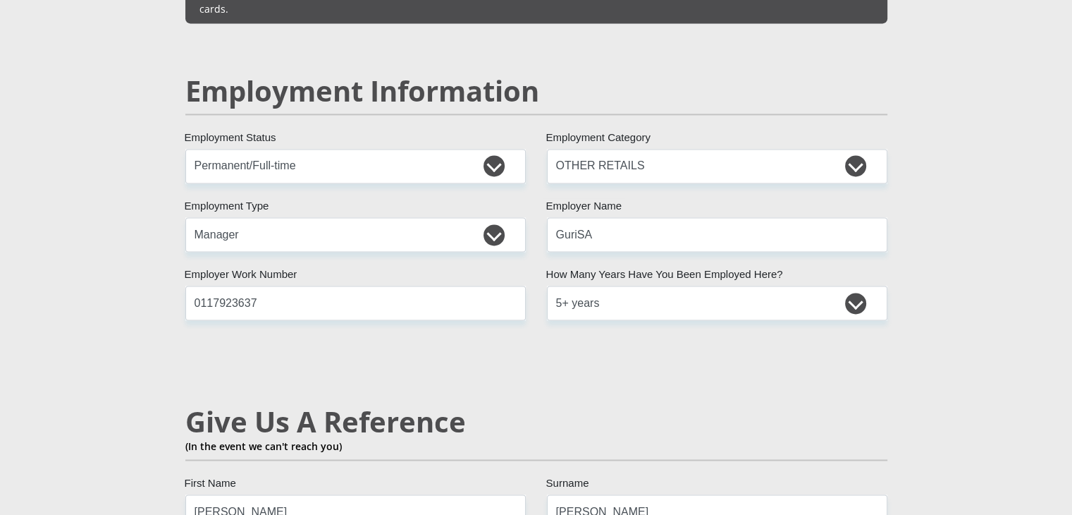
click at [589, 353] on div "Mr Ms Mrs Dr Other Title Tina First Name Fouche Surname 8303030009088 South Afr…" at bounding box center [536, 134] width 723 height 4020
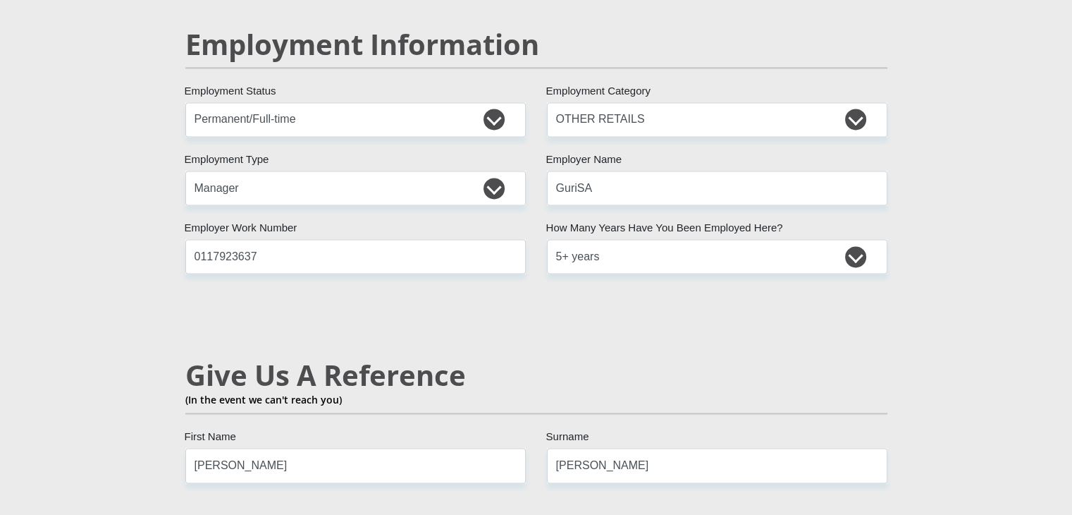
scroll to position [2256, 0]
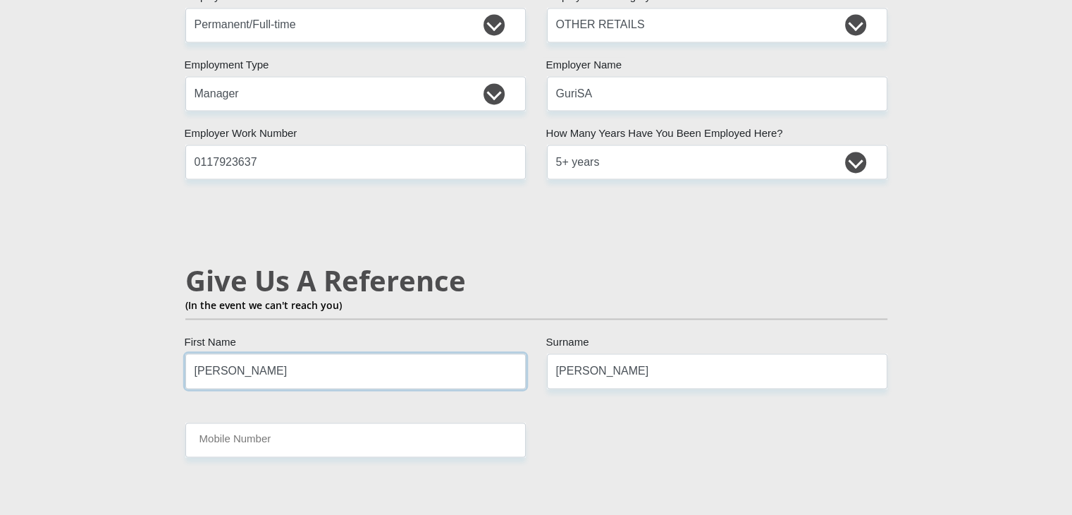
drag, startPoint x: 246, startPoint y: 340, endPoint x: 149, endPoint y: 325, distance: 97.7
click at [149, 325] on div "Personal Details Mr Ms Mrs Dr Other Title Tina First Name Fouche Surname 830303…" at bounding box center [537, 3] width 804 height 4258
type input "Chris"
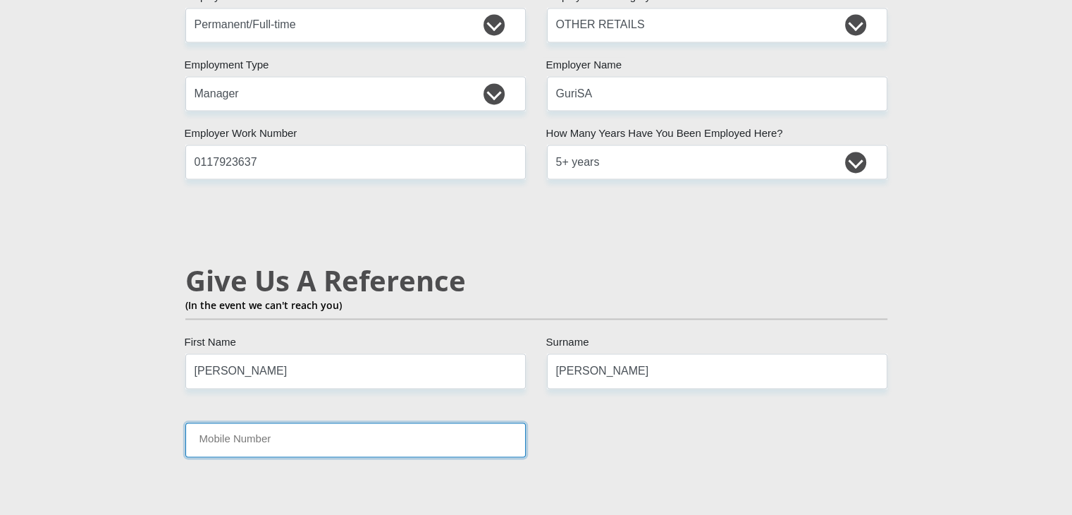
click at [315, 422] on input "Mobile Number" at bounding box center [355, 439] width 340 height 35
type input "0742983338"
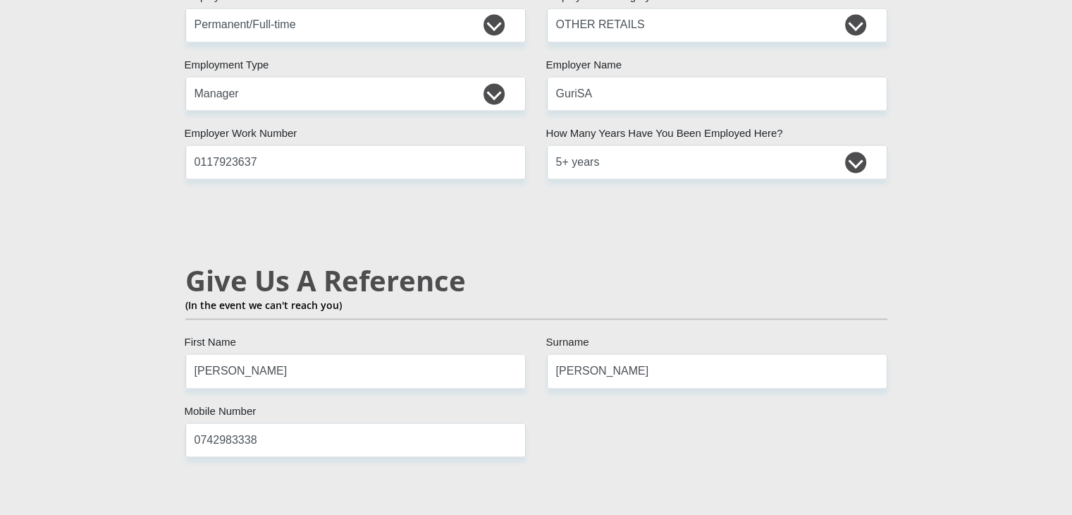
click at [1018, 336] on section "Personal Details Mr Ms Mrs Dr Other Title Tina First Name Fouche Surname 830303…" at bounding box center [536, 3] width 1072 height 4360
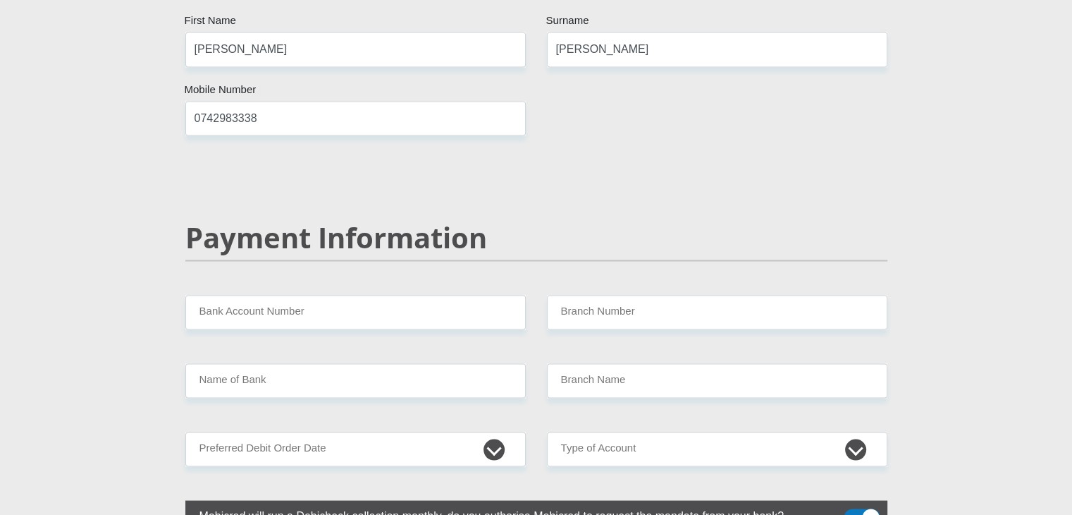
scroll to position [2608, 0]
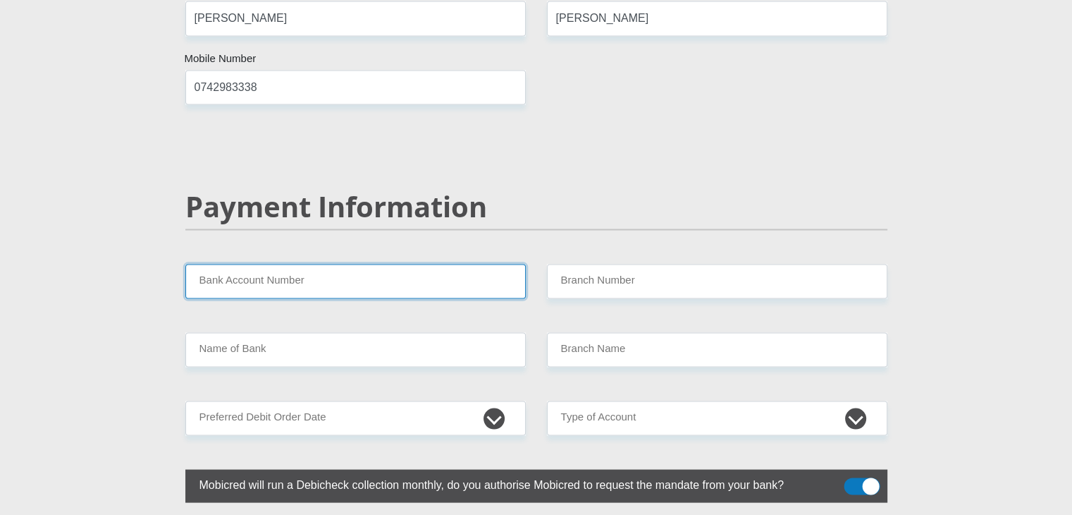
click at [305, 264] on input "Bank Account Number" at bounding box center [355, 281] width 340 height 35
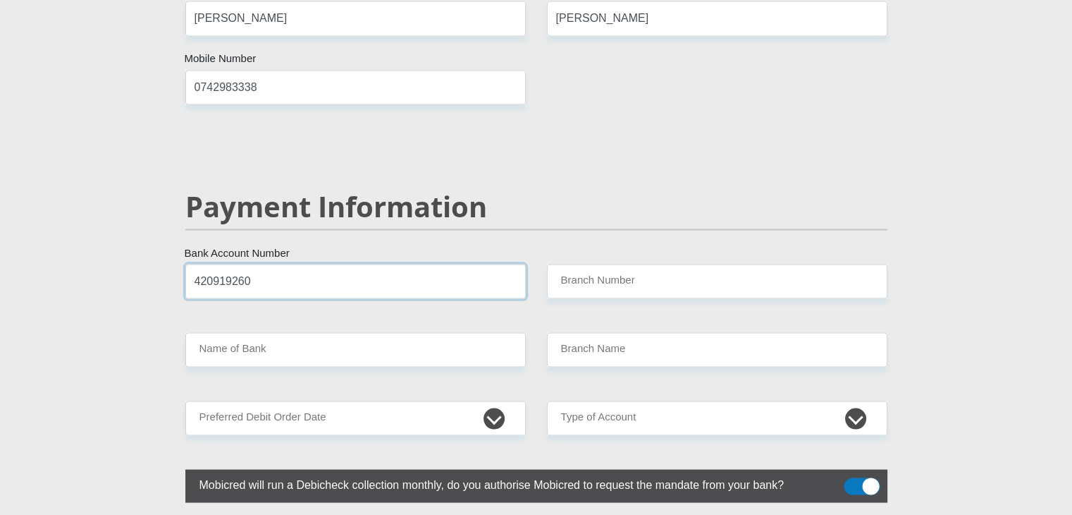
type input "420919260"
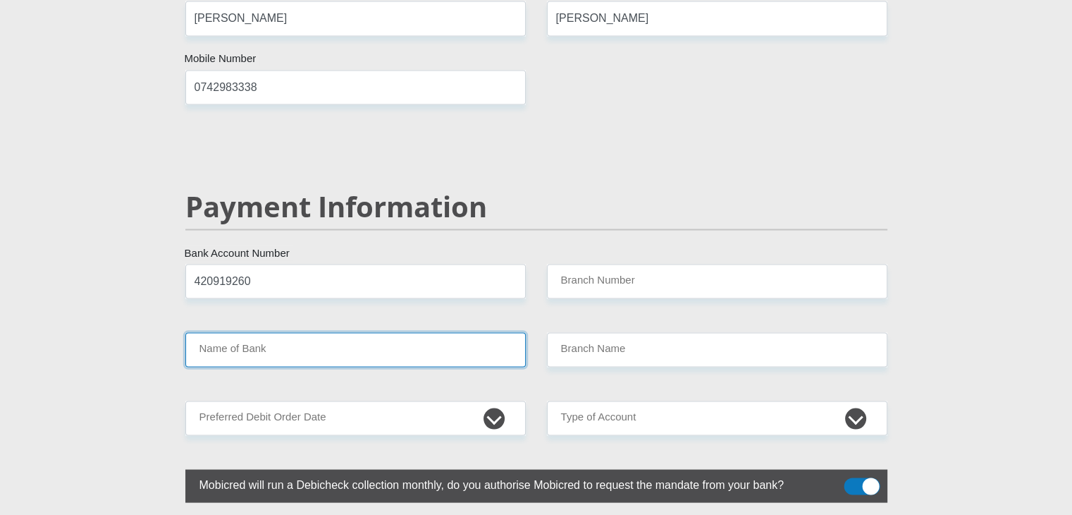
drag, startPoint x: 318, startPoint y: 314, endPoint x: 324, endPoint y: 309, distance: 8.0
click at [323, 332] on input "Name of Bank" at bounding box center [355, 349] width 340 height 35
drag, startPoint x: 336, startPoint y: 303, endPoint x: 328, endPoint y: 315, distance: 13.9
click at [336, 332] on input "Name of Bank" at bounding box center [355, 349] width 340 height 35
click at [290, 332] on input "Name of Bank" at bounding box center [355, 349] width 340 height 35
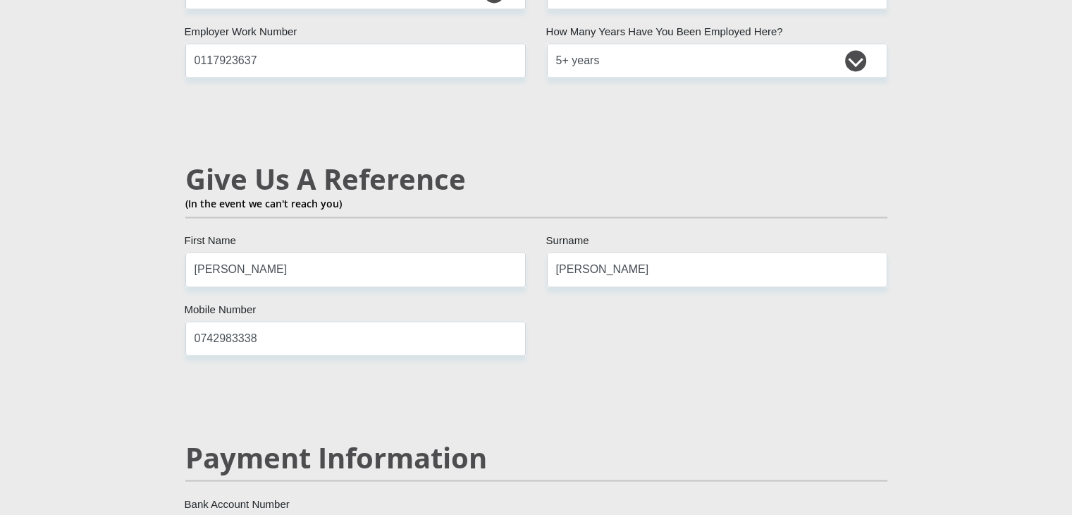
scroll to position [2678, 0]
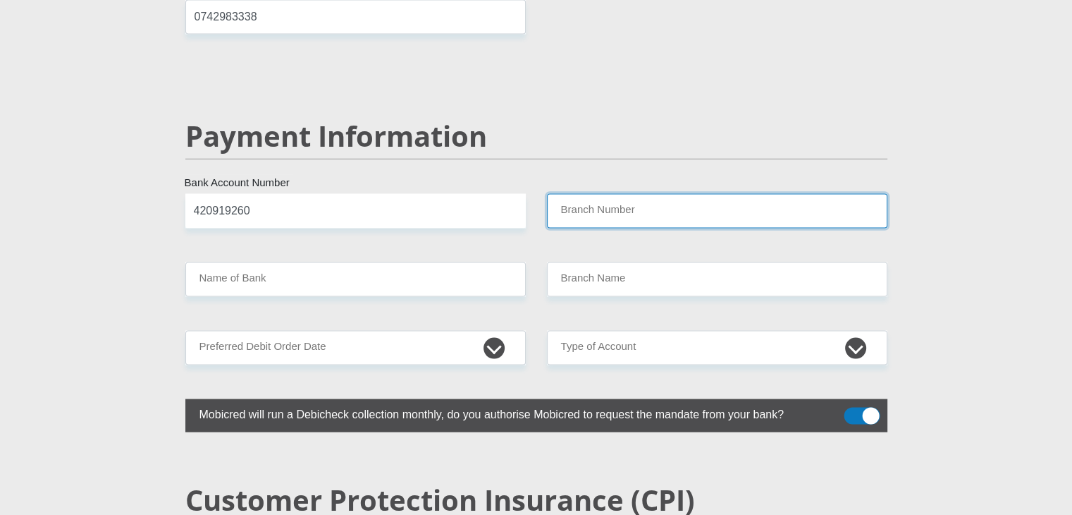
click at [607, 193] on input "Branch Number" at bounding box center [717, 210] width 340 height 35
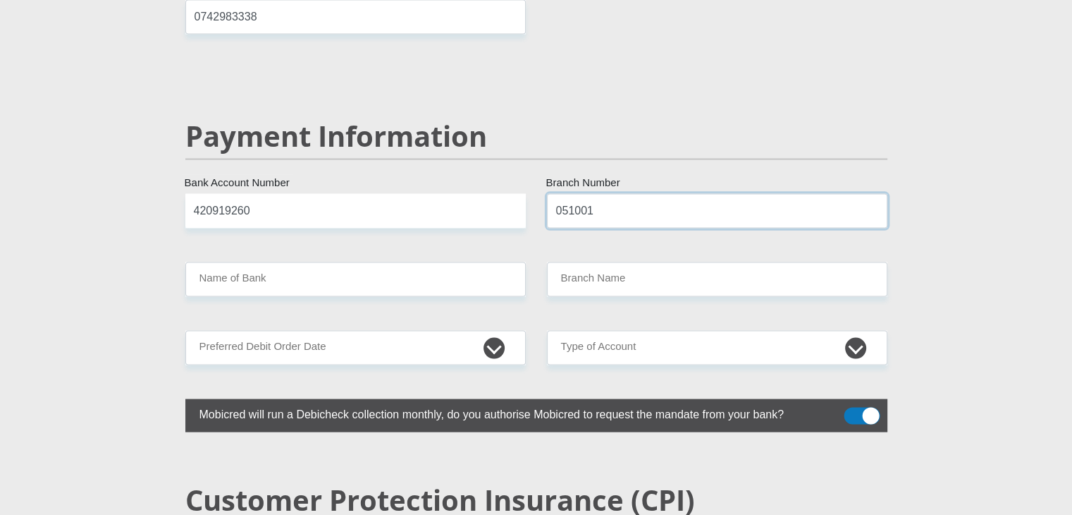
type input "051001"
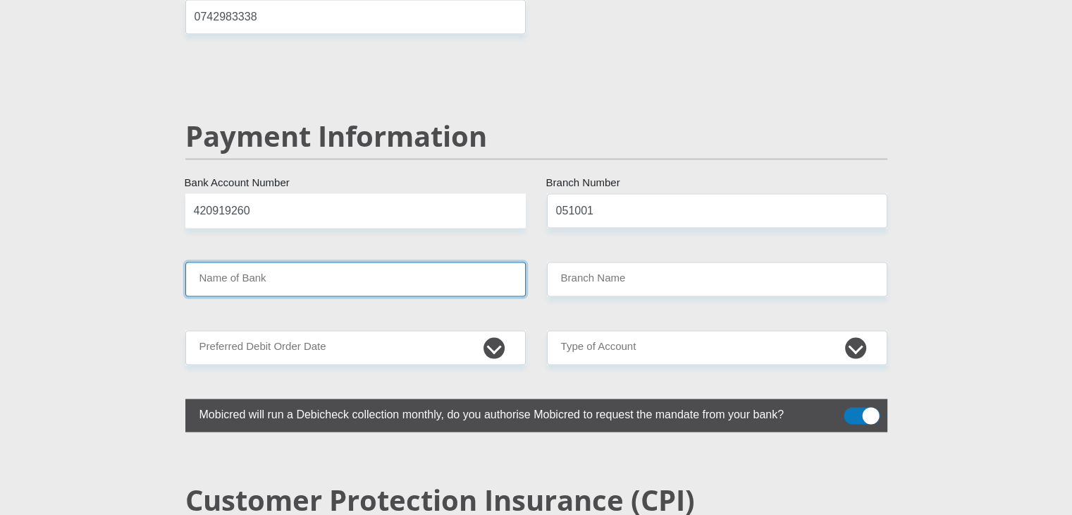
click at [305, 262] on input "Name of Bank" at bounding box center [355, 279] width 340 height 35
type input "STANDARD BANK"
type input "STANDARD BANK SOUTH AFRICA"
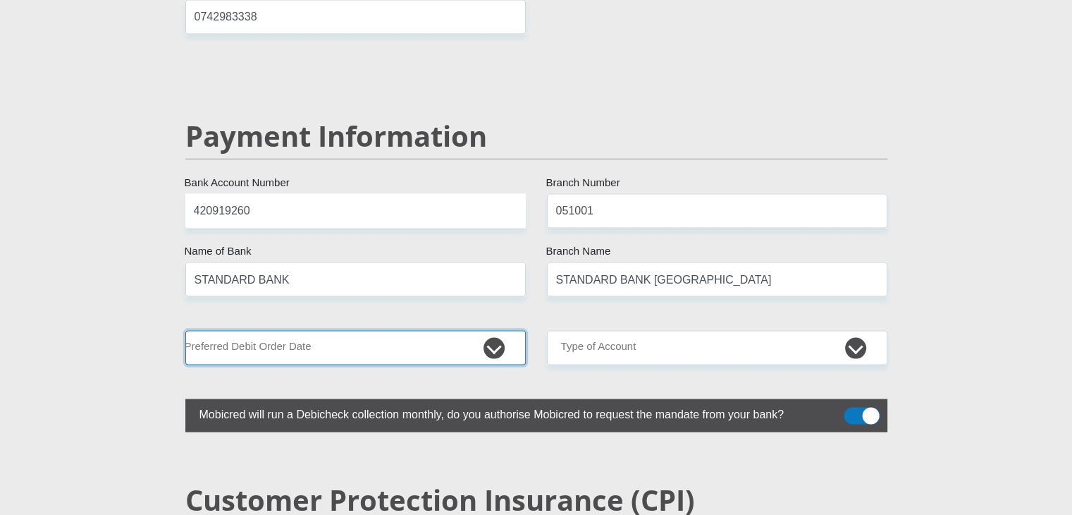
click at [495, 330] on select "1st 2nd 3rd 4th 5th 7th 18th 19th 20th 21st 22nd 23rd 24th 25th 26th 27th 28th …" at bounding box center [355, 347] width 340 height 35
select select "1"
click at [185, 330] on select "1st 2nd 3rd 4th 5th 7th 18th 19th 20th 21st 22nd 23rd 24th 25th 26th 27th 28th …" at bounding box center [355, 347] width 340 height 35
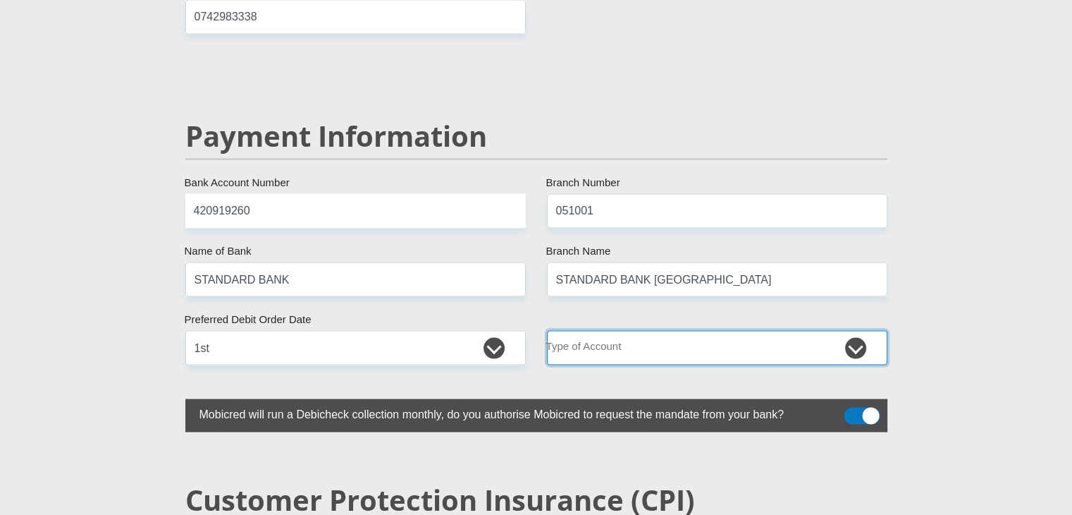
click at [612, 330] on select "Cheque Savings" at bounding box center [717, 347] width 340 height 35
select select "CUR"
click at [547, 330] on select "Cheque Savings" at bounding box center [717, 347] width 340 height 35
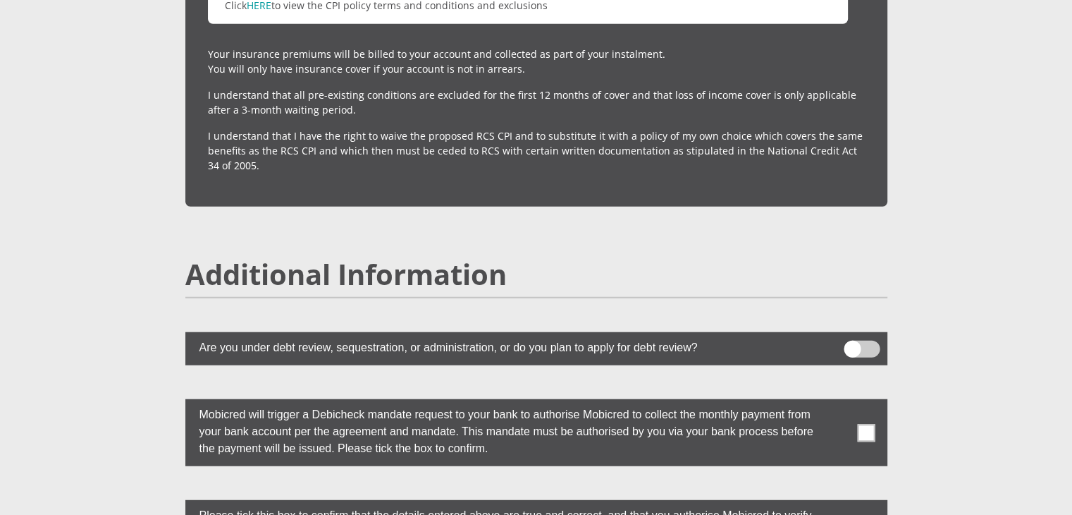
scroll to position [3665, 0]
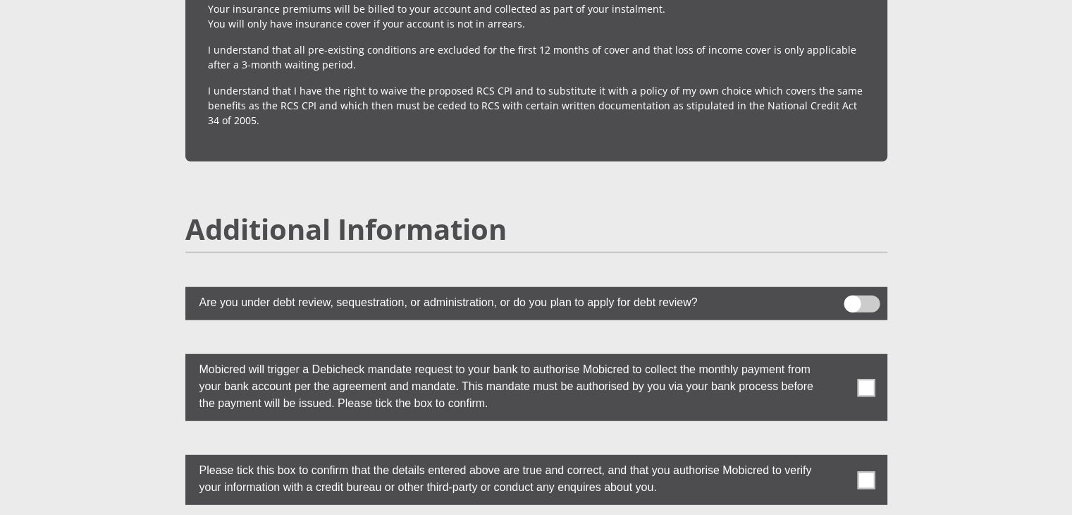
click at [863, 379] on span at bounding box center [866, 388] width 18 height 18
click at [838, 357] on input "checkbox" at bounding box center [838, 357] width 0 height 0
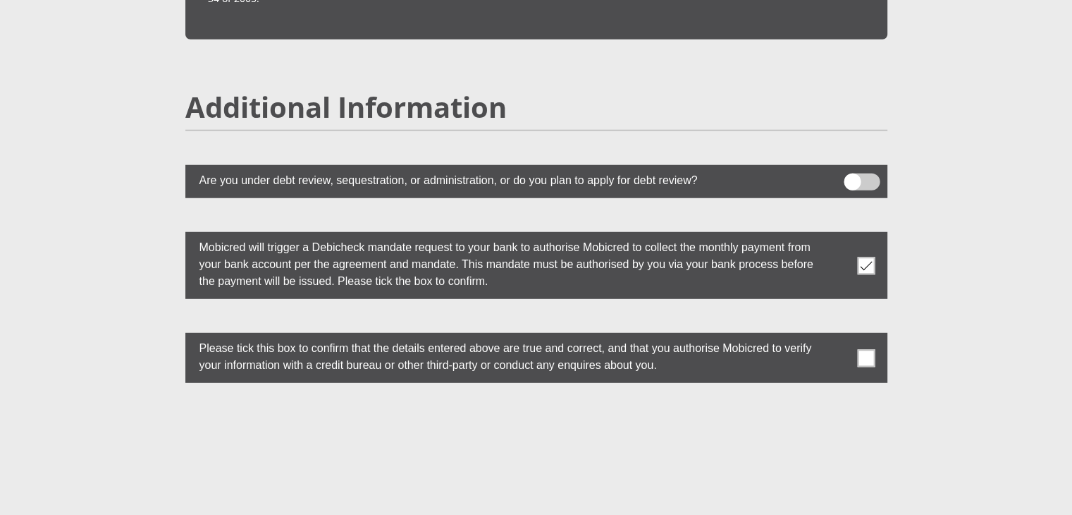
scroll to position [3806, 0]
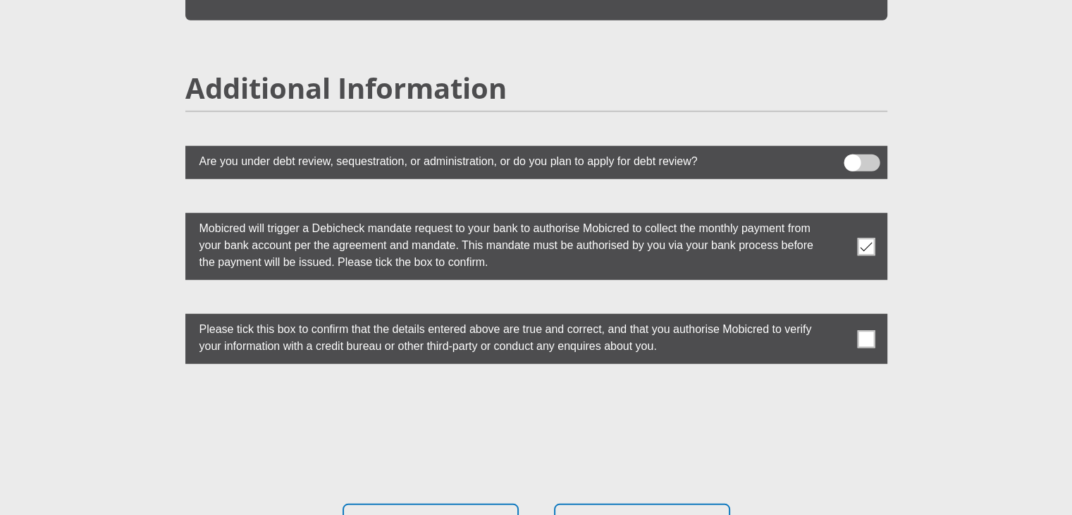
click at [871, 330] on span at bounding box center [866, 339] width 18 height 18
click at [838, 317] on input "checkbox" at bounding box center [838, 317] width 0 height 0
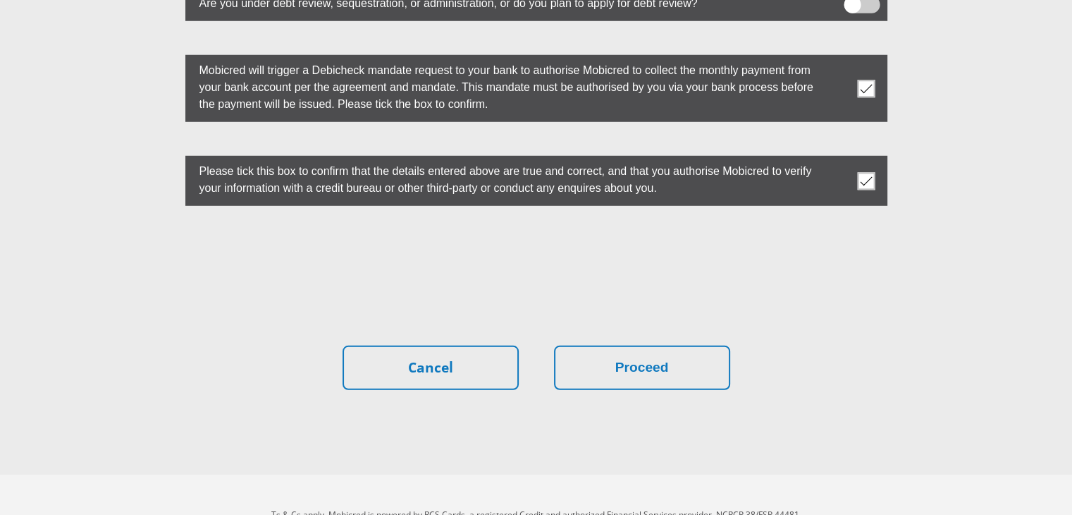
scroll to position [3970, 0]
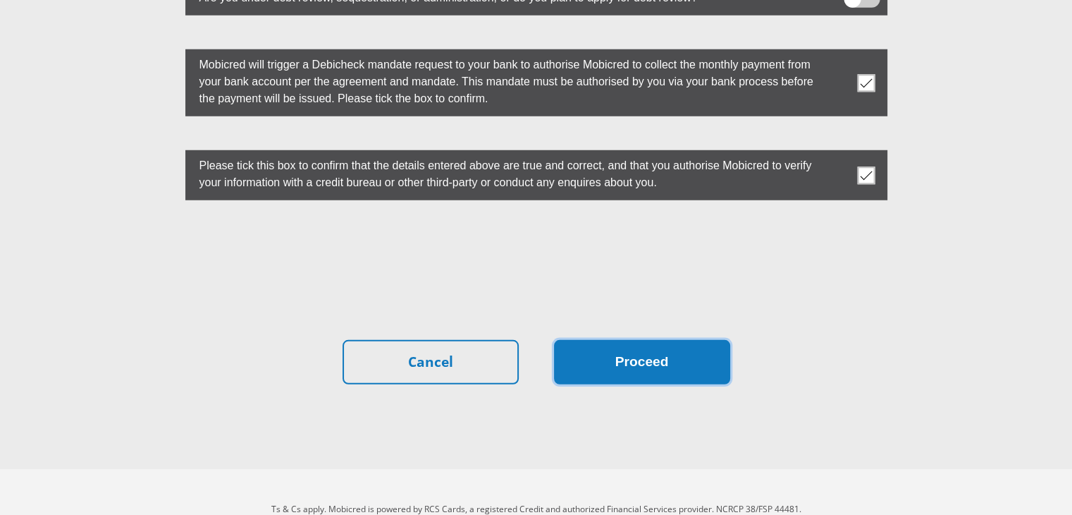
click at [634, 340] on button "Proceed" at bounding box center [642, 362] width 176 height 44
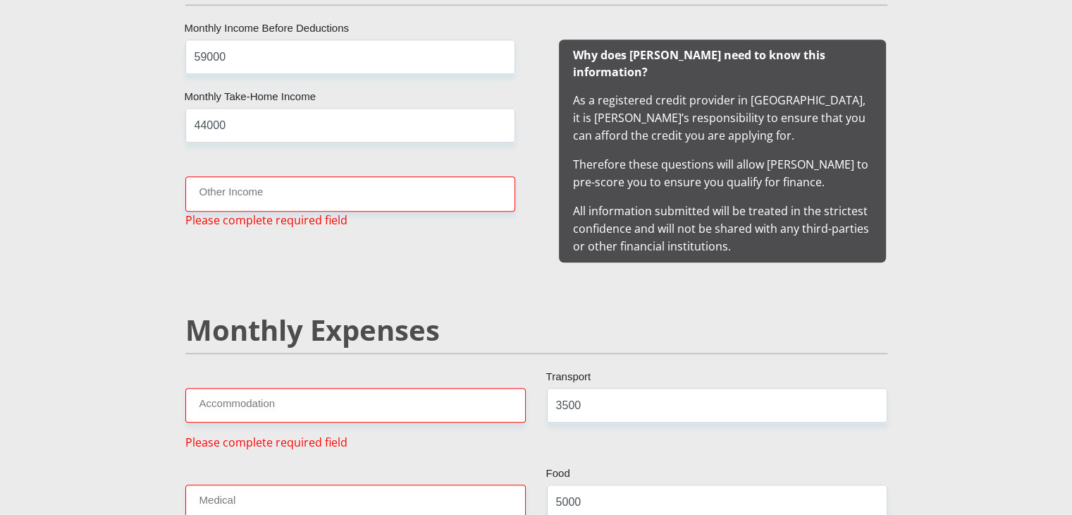
scroll to position [1397, 0]
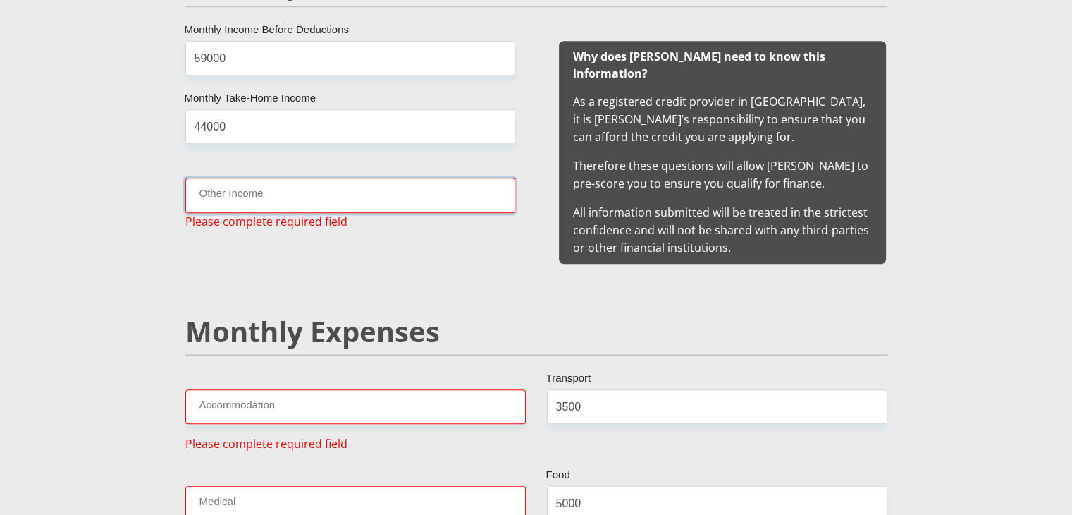
click at [327, 190] on input "Other Income" at bounding box center [350, 195] width 330 height 35
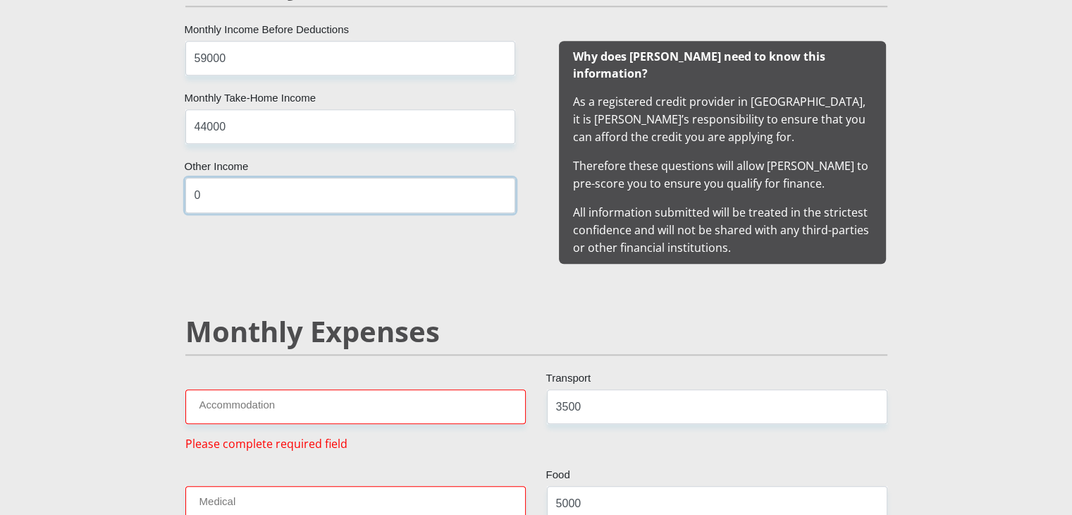
type input "0"
click at [374, 389] on input "Accommodation" at bounding box center [355, 406] width 340 height 35
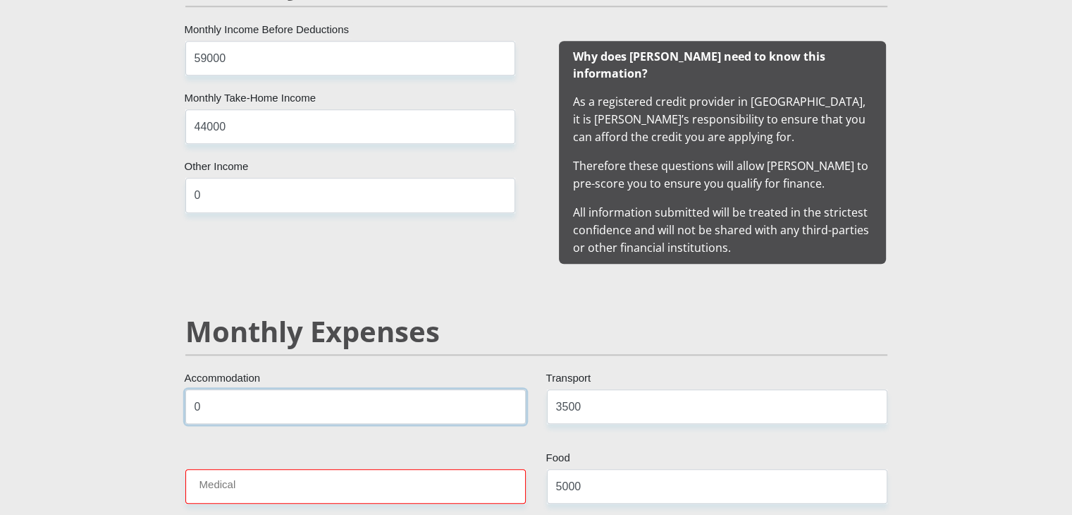
type input "0"
click at [263, 469] on input "Medical" at bounding box center [355, 486] width 340 height 35
type input "4000"
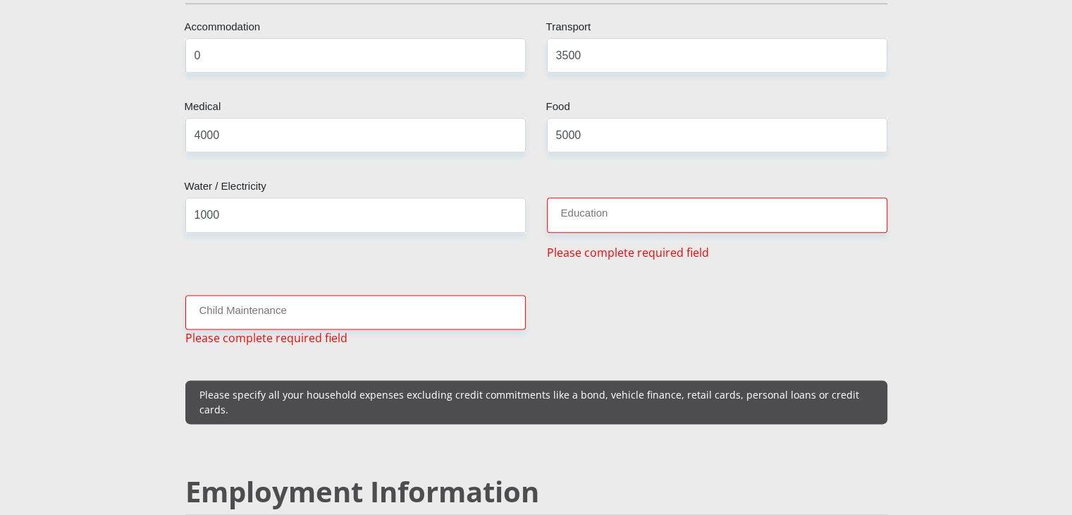
scroll to position [1749, 0]
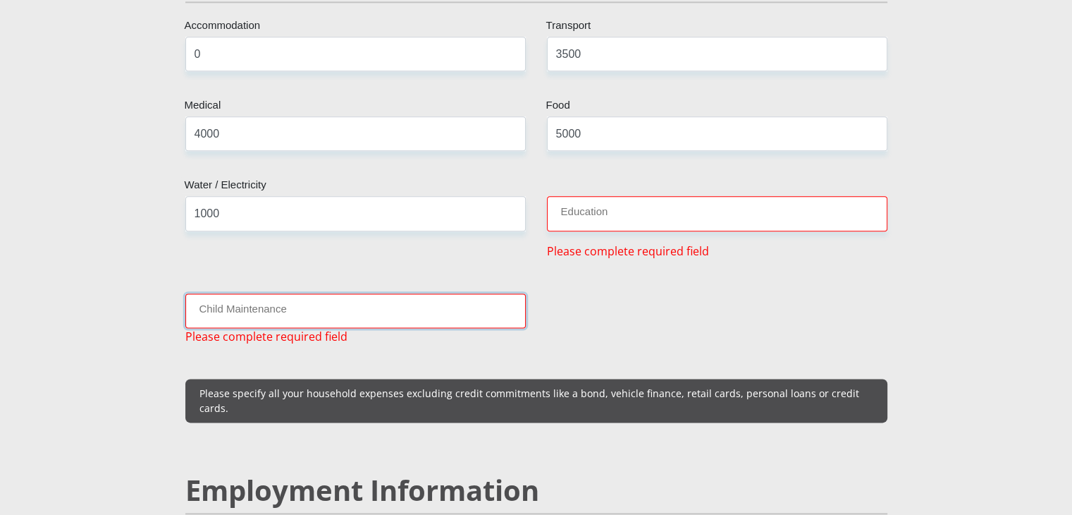
click at [279, 293] on input "Child Maintenance" at bounding box center [355, 310] width 340 height 35
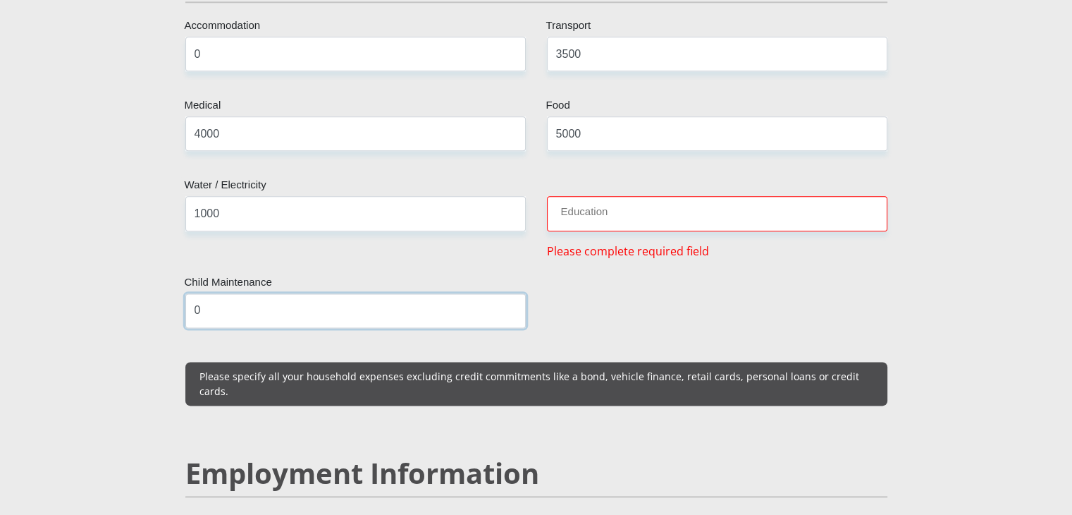
type input "0"
click at [648, 196] on input "Education" at bounding box center [717, 213] width 340 height 35
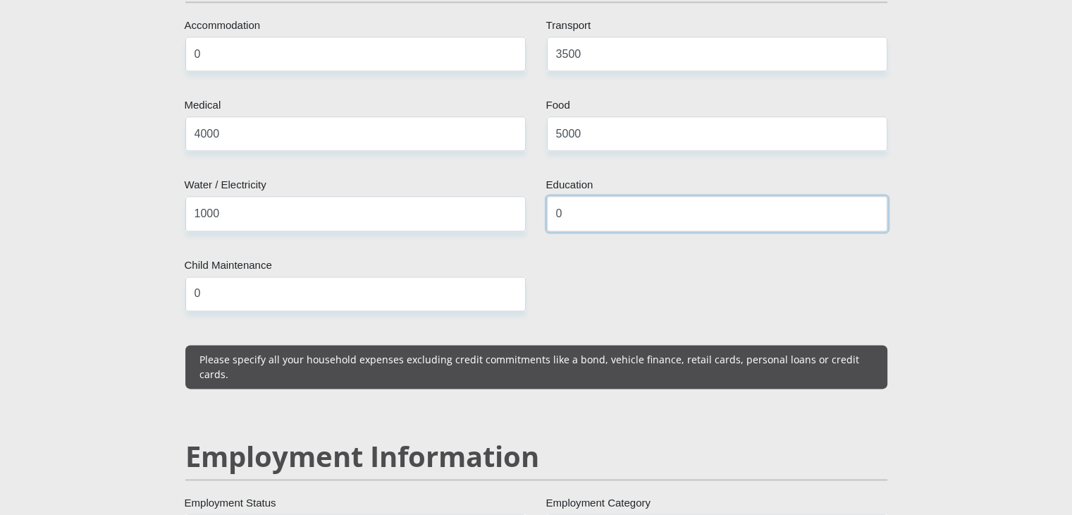
type input "0"
click at [1066, 181] on section "Personal Details Mr Ms Mrs Dr Other Title Tina First Name Fouche Surname 830303…" at bounding box center [536, 509] width 1072 height 4360
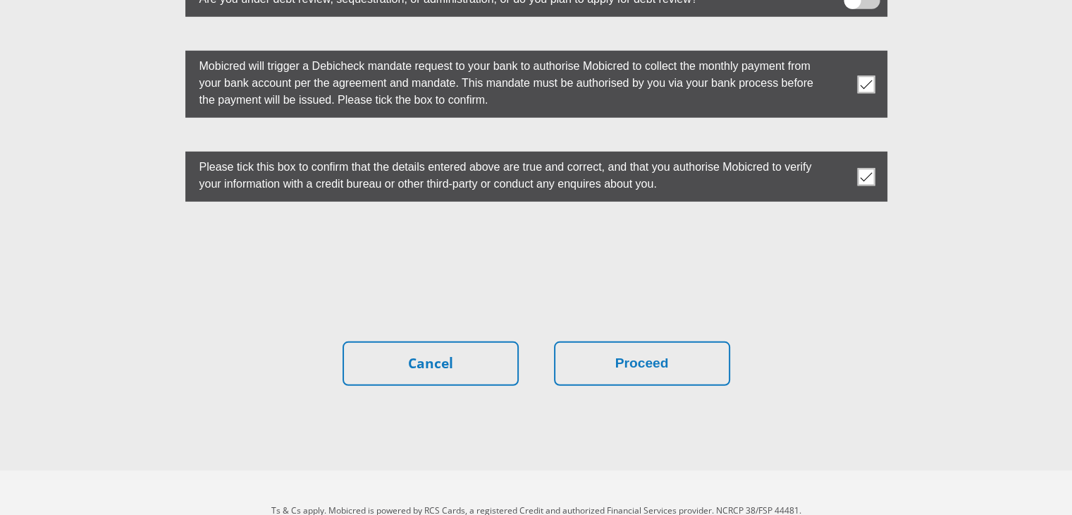
scroll to position [3970, 0]
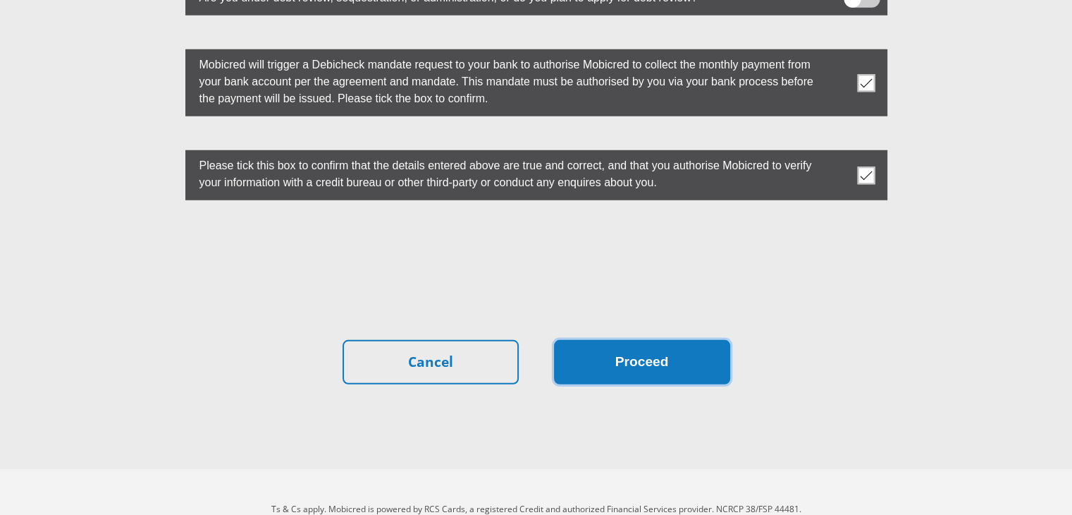
click at [632, 340] on button "Proceed" at bounding box center [642, 362] width 176 height 44
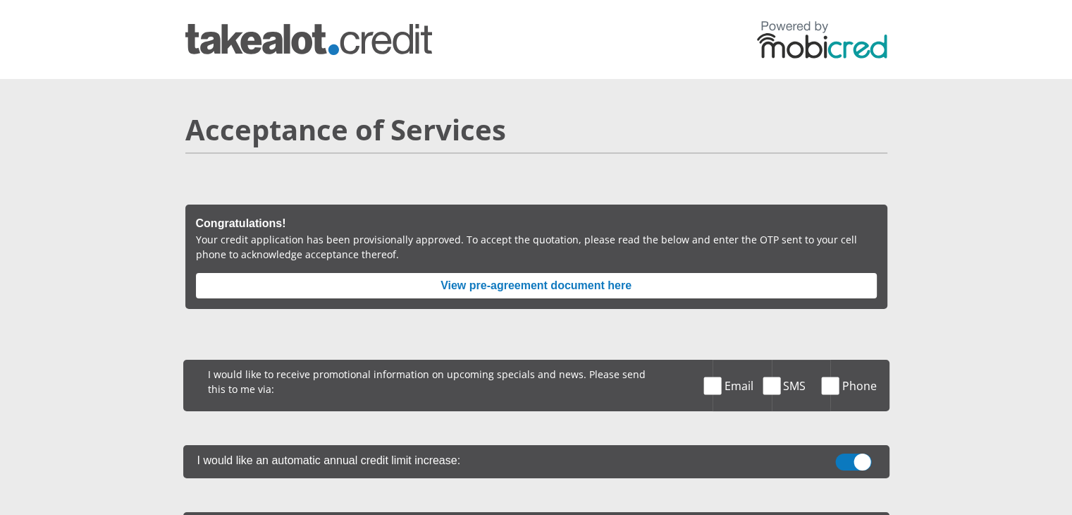
drag, startPoint x: 715, startPoint y: 386, endPoint x: 731, endPoint y: 386, distance: 16.2
click at [713, 384] on span at bounding box center [713, 385] width 18 height 18
click at [728, 363] on input "Email" at bounding box center [728, 363] width 0 height 0
click at [1001, 334] on section "Acceptance of Services Congratulations! Your credit application has been provis…" at bounding box center [536, 509] width 1072 height 860
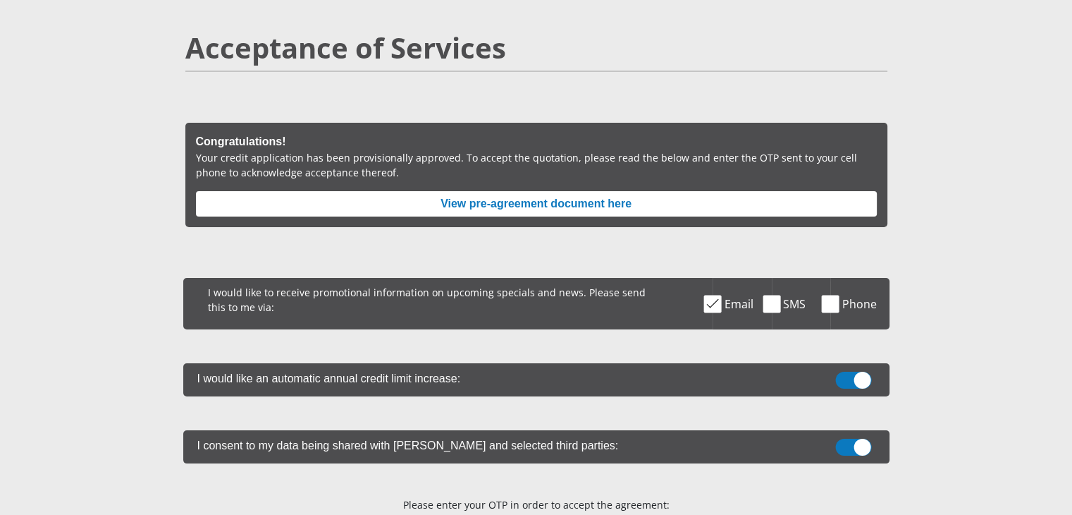
scroll to position [211, 0]
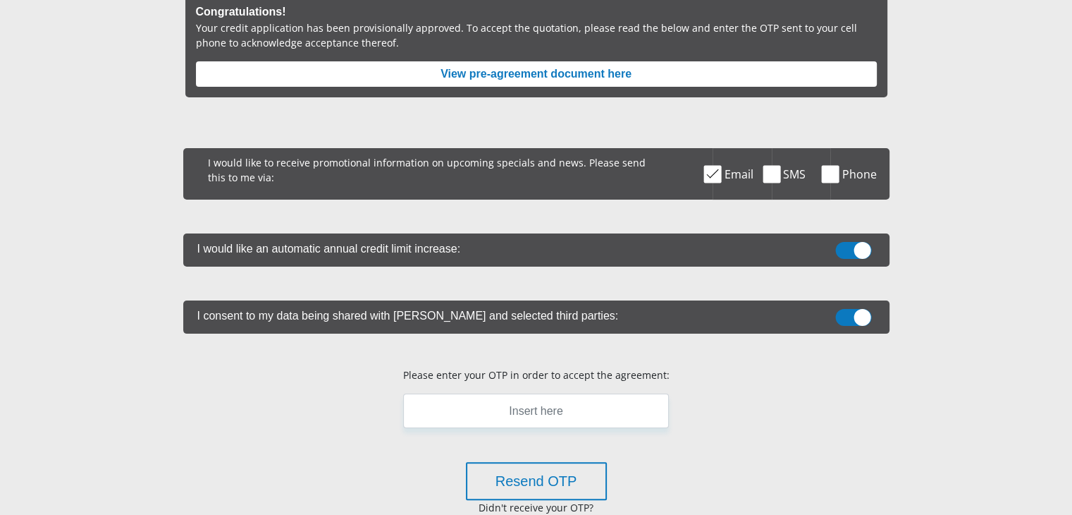
click at [844, 257] on span at bounding box center [853, 250] width 36 height 17
click at [854, 245] on input "checkbox" at bounding box center [854, 245] width 0 height 0
click at [844, 312] on span at bounding box center [853, 317] width 36 height 17
click at [854, 312] on input "checkbox" at bounding box center [854, 312] width 0 height 0
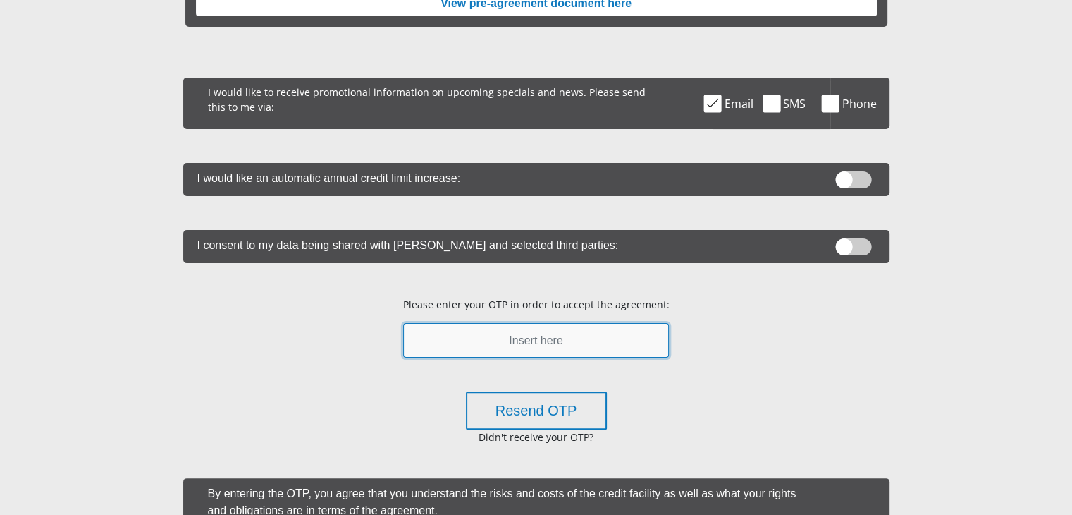
click at [577, 345] on input "text" at bounding box center [536, 340] width 266 height 35
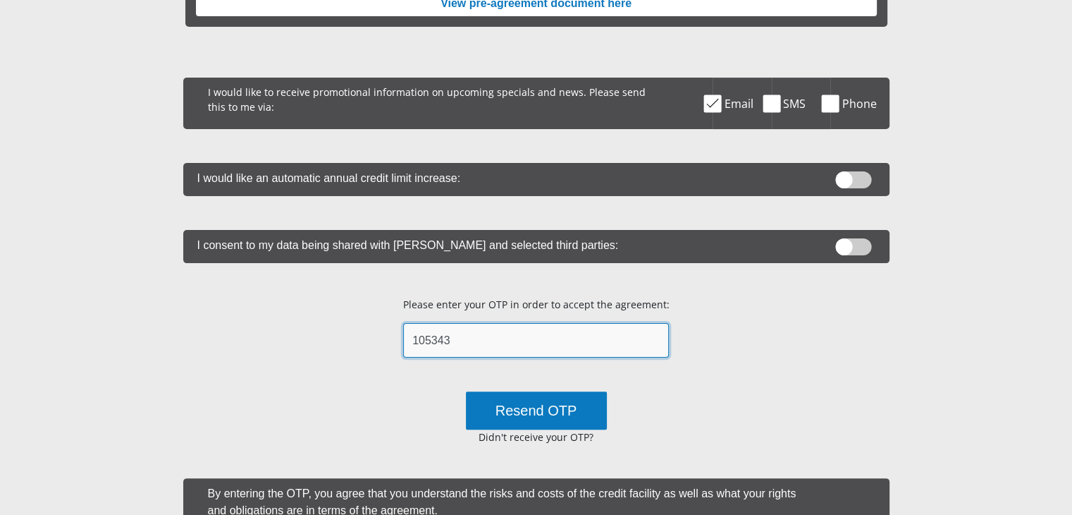
type input "105343"
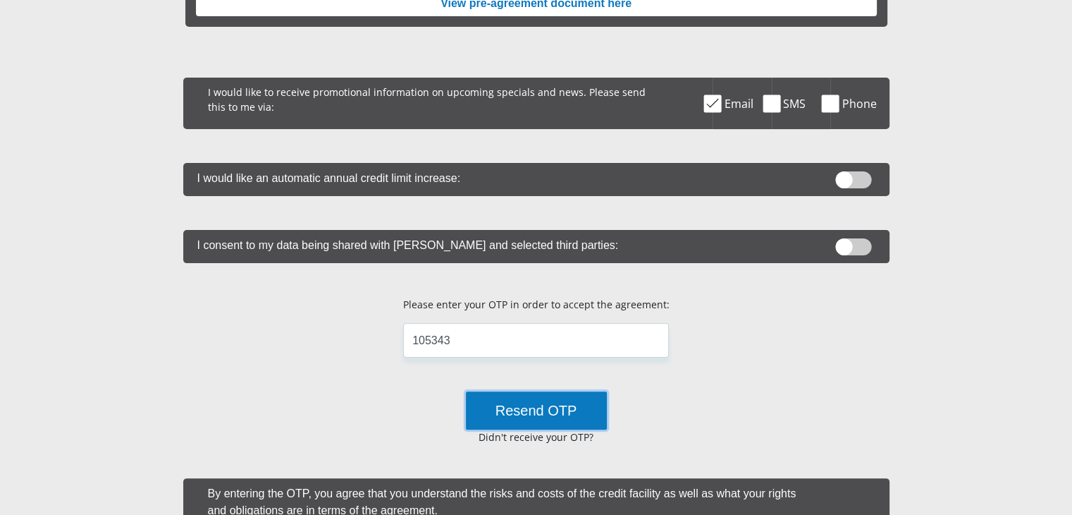
click at [555, 400] on button "Resend OTP" at bounding box center [536, 410] width 141 height 38
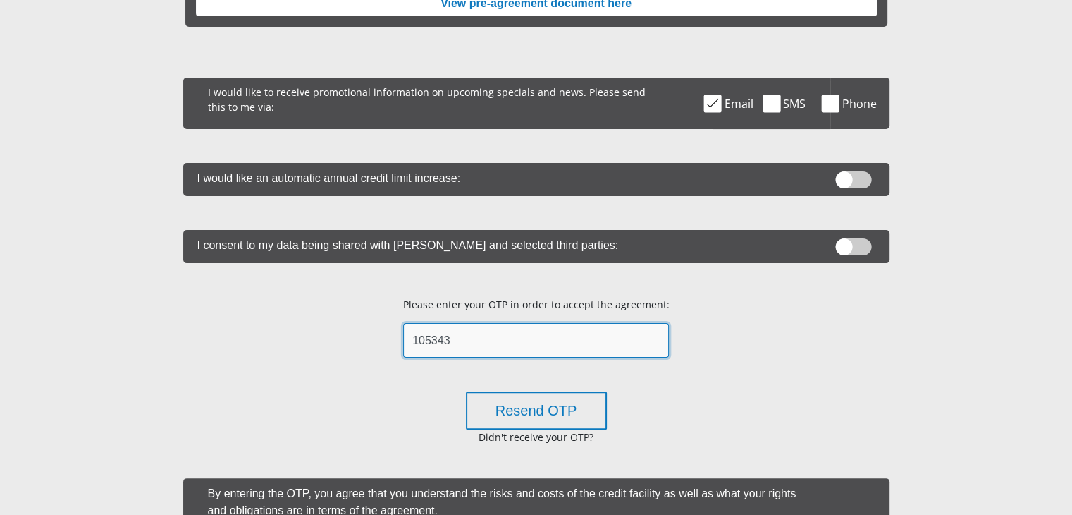
click at [496, 342] on input "105343" at bounding box center [536, 340] width 266 height 35
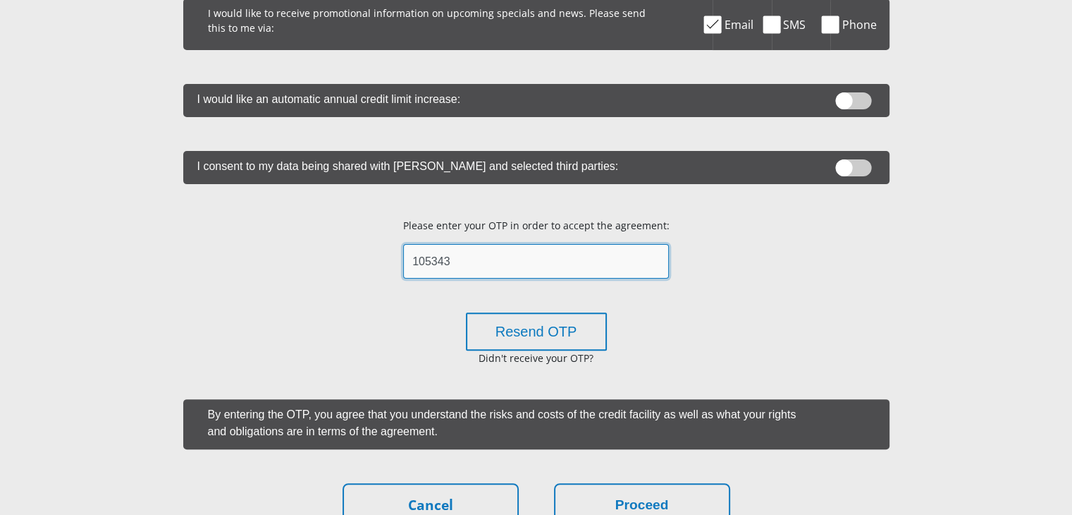
scroll to position [493, 0]
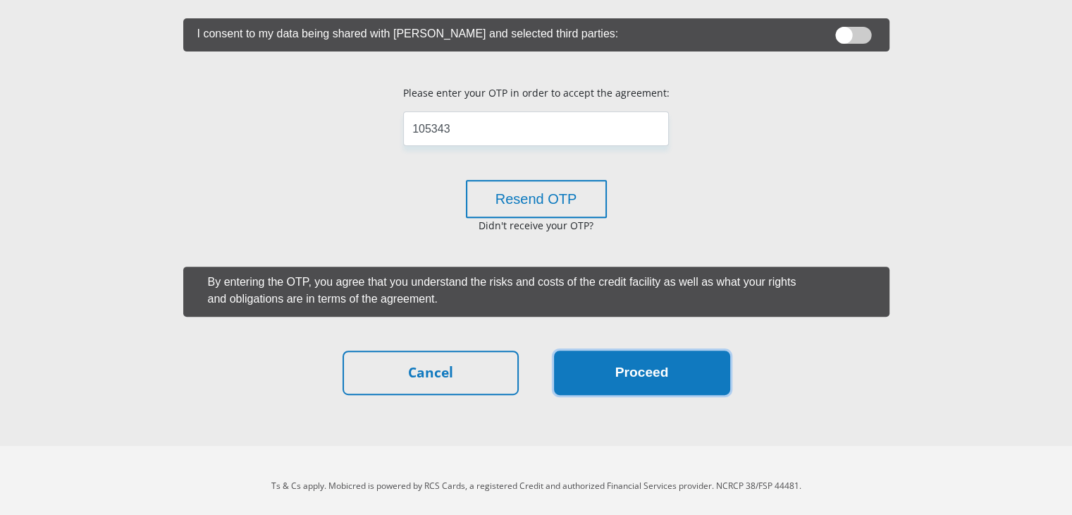
click at [605, 376] on button "Proceed" at bounding box center [642, 372] width 176 height 44
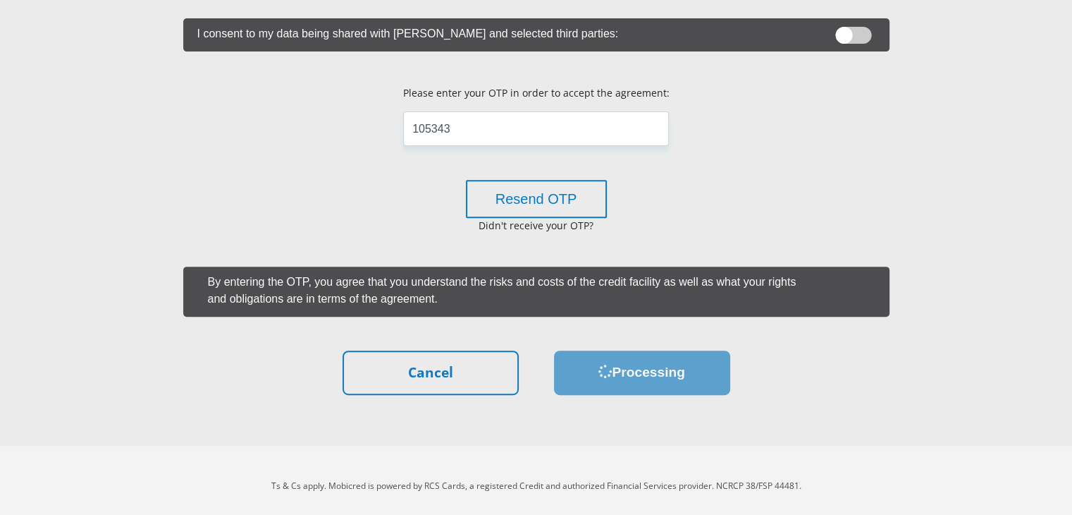
scroll to position [0, 0]
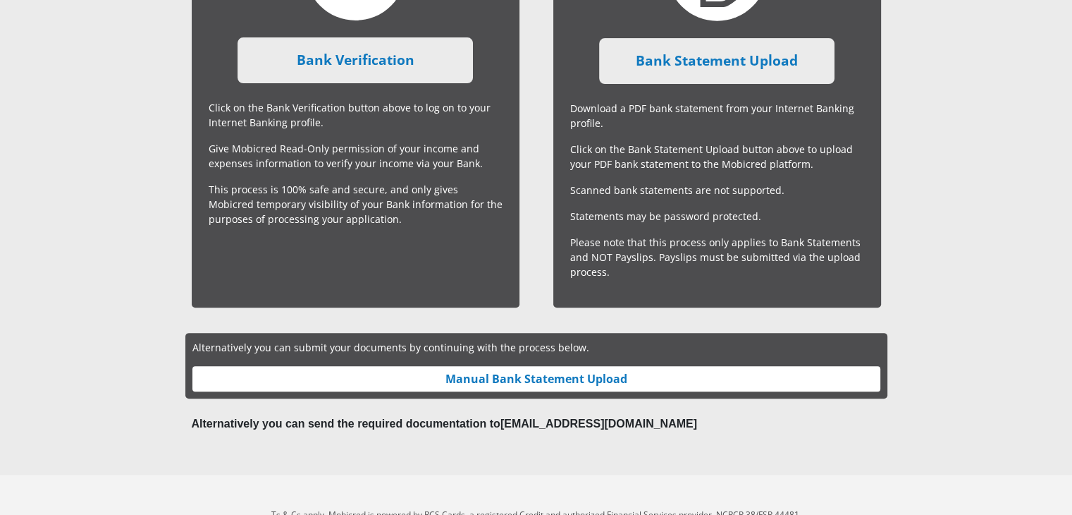
scroll to position [347, 0]
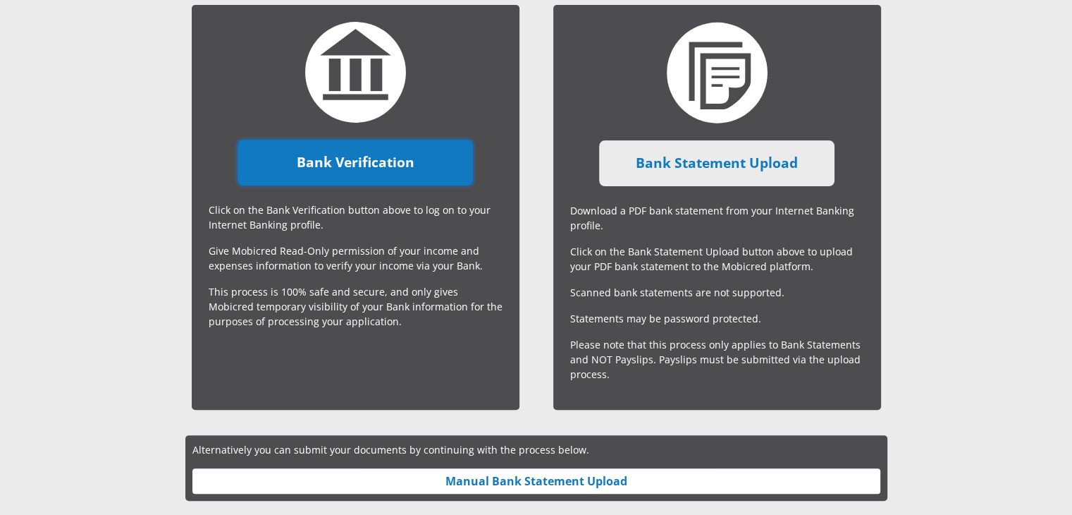
click at [333, 175] on link "Bank Verification" at bounding box center [355, 163] width 235 height 46
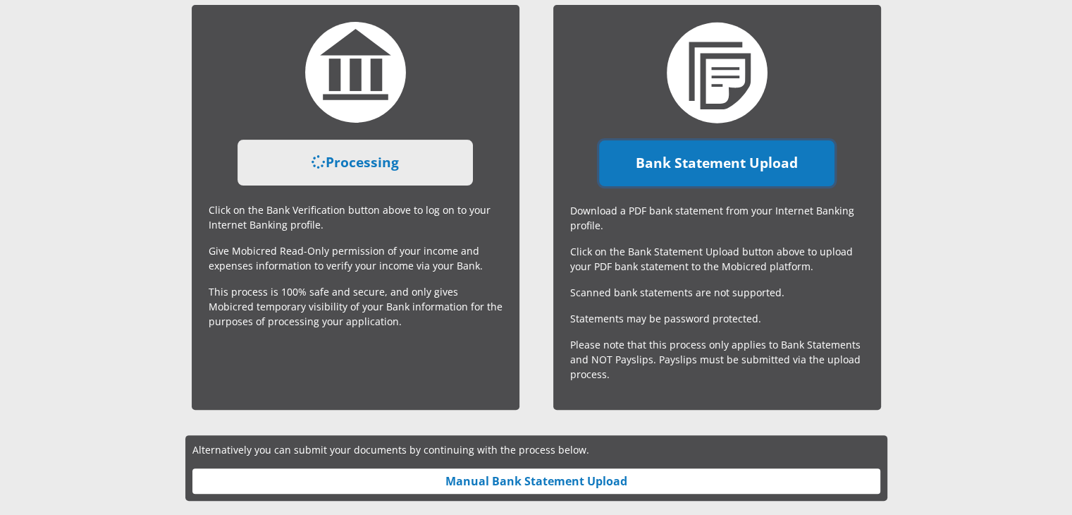
click at [720, 167] on link "Bank Statement Upload" at bounding box center [716, 163] width 235 height 46
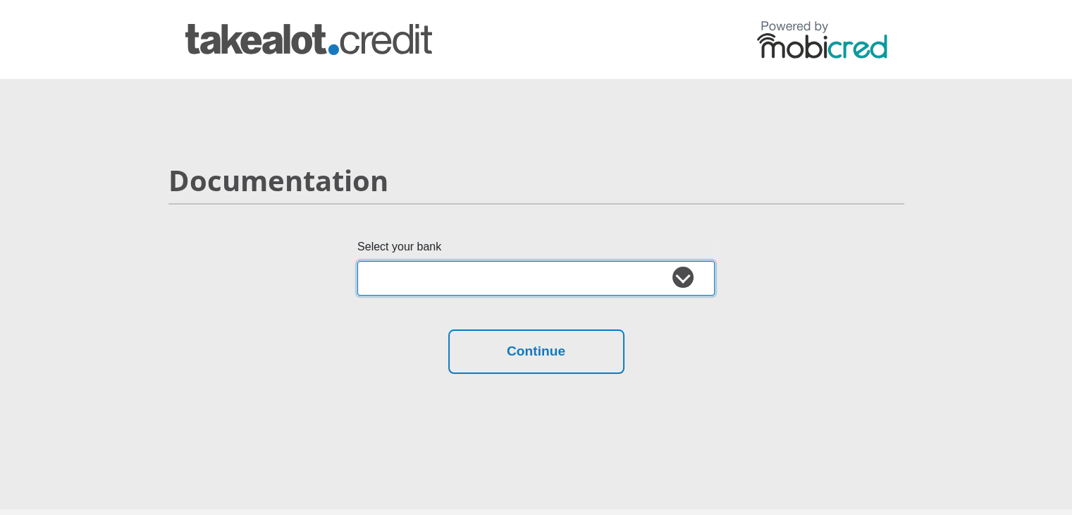
click at [682, 275] on select "Absa Capitec Bank Discovery Bank First National Bank Nedbank Standard Bank Tyme…" at bounding box center [535, 278] width 357 height 35
select select "{"id":"4","title":"Standard Bank","institution":"Standard Bank","alias":"standa…"
click at [357, 261] on select "Absa Capitec Bank Discovery Bank First National Bank Nedbank Standard Bank Tyme…" at bounding box center [535, 278] width 357 height 35
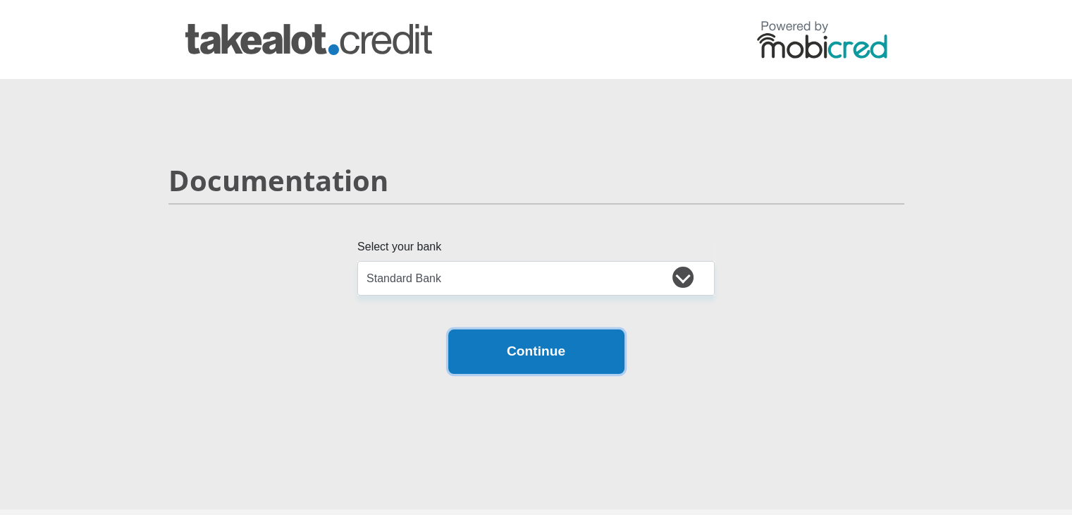
click at [527, 343] on button "Continue" at bounding box center [536, 351] width 176 height 44
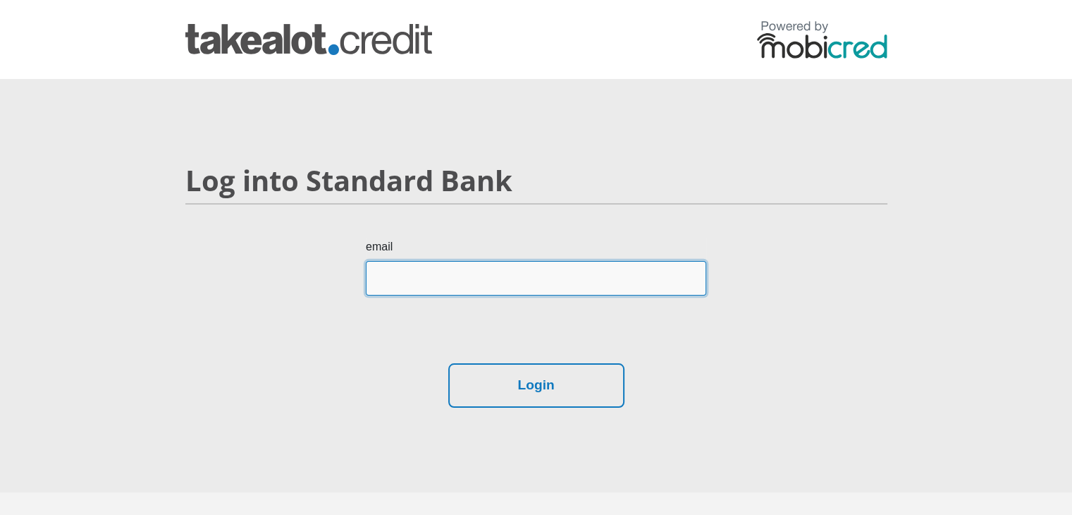
click at [448, 281] on input "email" at bounding box center [536, 278] width 340 height 35
type input "[EMAIL_ADDRESS][PERSON_NAME][DOMAIN_NAME]"
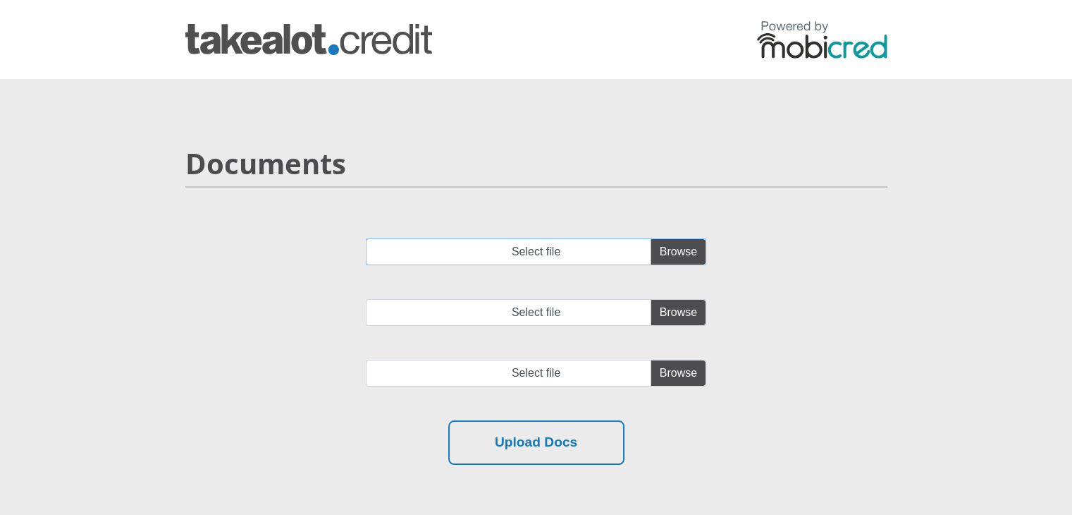
click at [660, 254] on input "Select file" at bounding box center [536, 251] width 340 height 27
type input "C:\fakepath\SBSA_Statement_2025-10-06_3months.pdf"
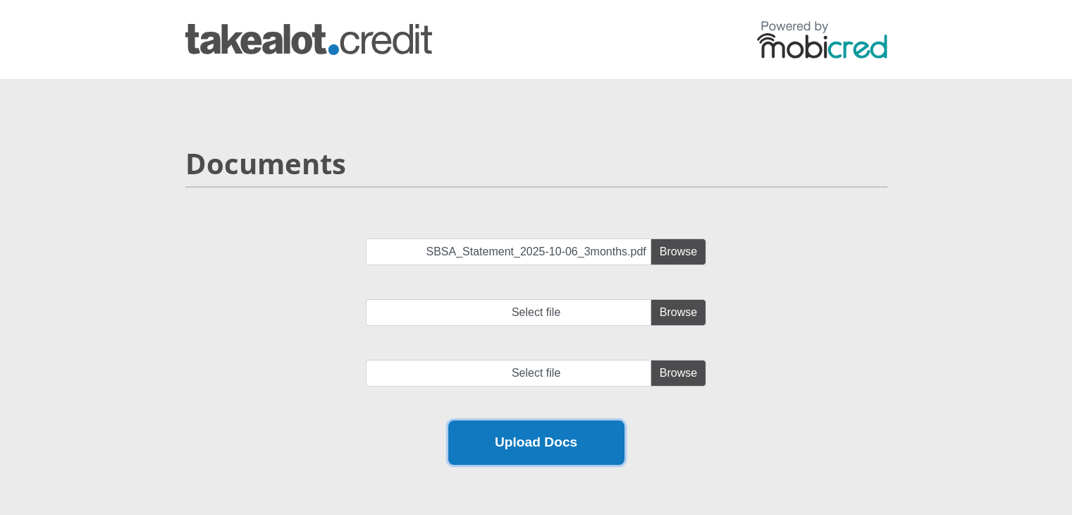
click at [541, 455] on button "Upload Docs" at bounding box center [536, 442] width 176 height 44
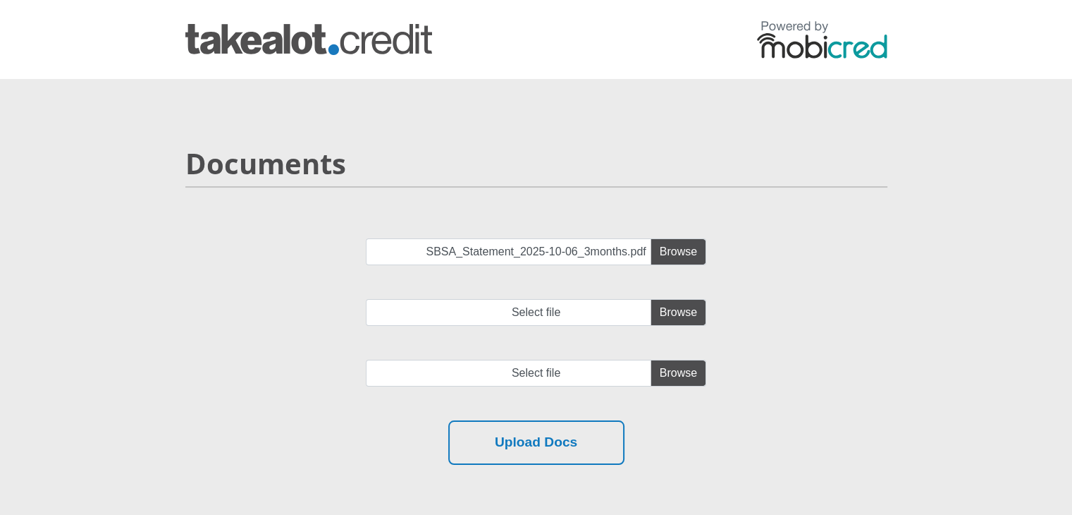
click at [897, 283] on div "SBSA_Statement_2025-10-06_3months.pdf Select file Select file" at bounding box center [536, 329] width 723 height 182
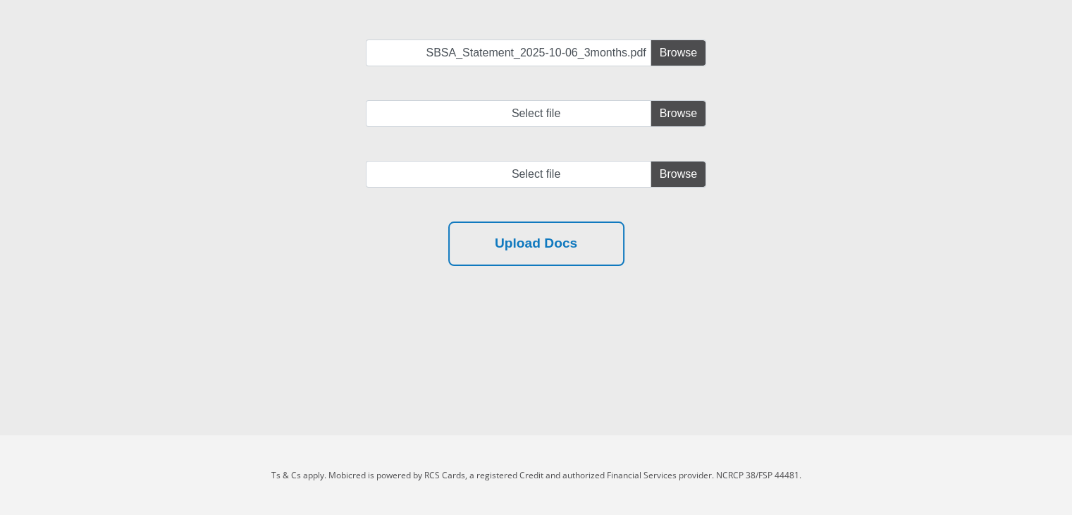
scroll to position [58, 0]
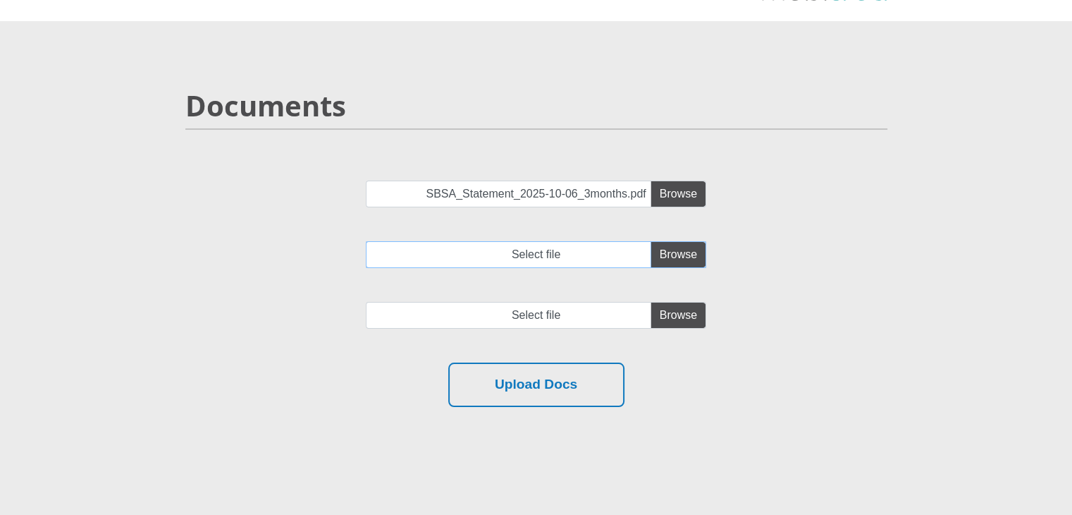
click at [677, 259] on input "Select file" at bounding box center [536, 254] width 340 height 27
type input "C:\fakepath\SBSA_Statement_2025-10-06_3months.pdf"
click at [682, 318] on input "file" at bounding box center [536, 315] width 340 height 27
type input "C:\fakepath\SBSA_Statement_2025-10-06_3months.pdf"
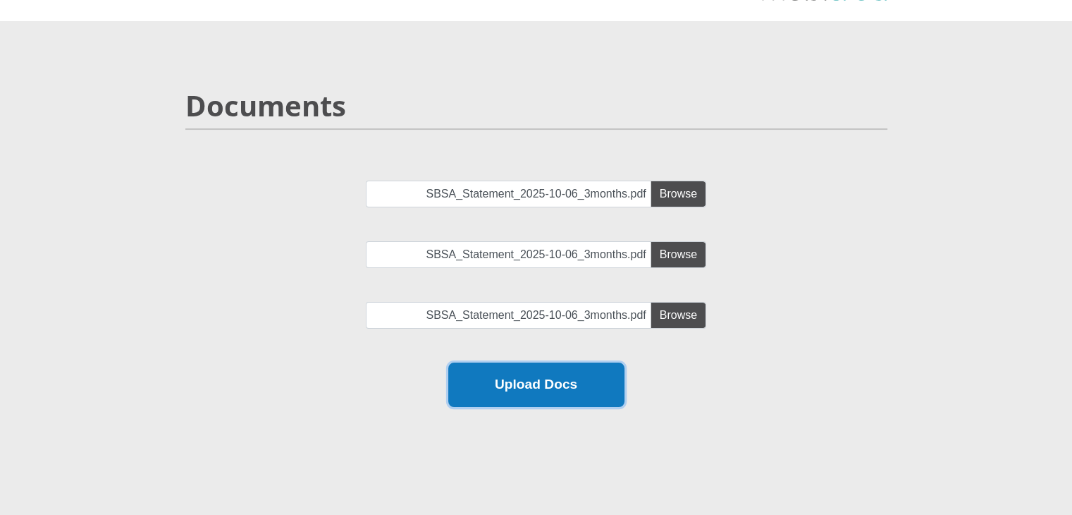
click at [561, 383] on button "Upload Docs" at bounding box center [536, 384] width 176 height 44
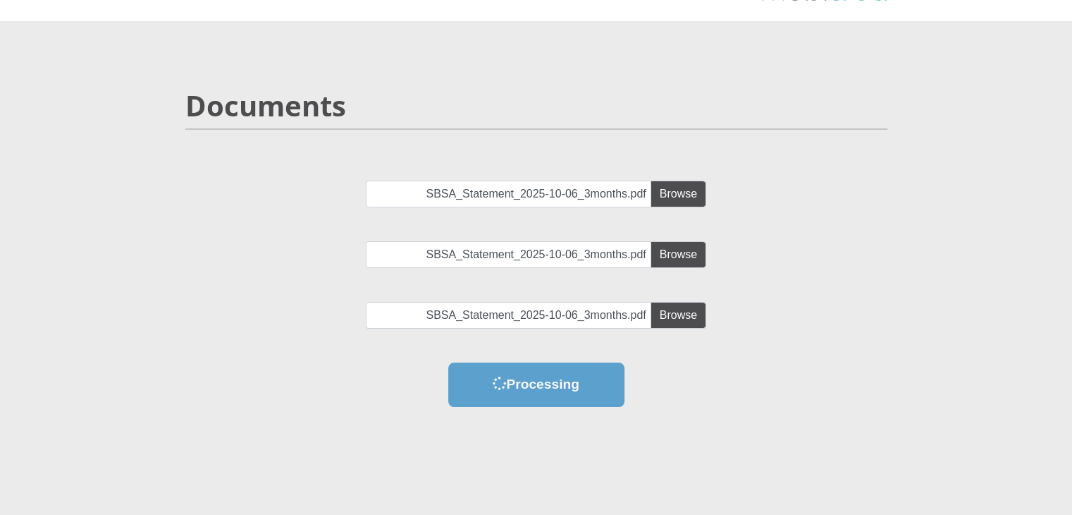
scroll to position [0, 0]
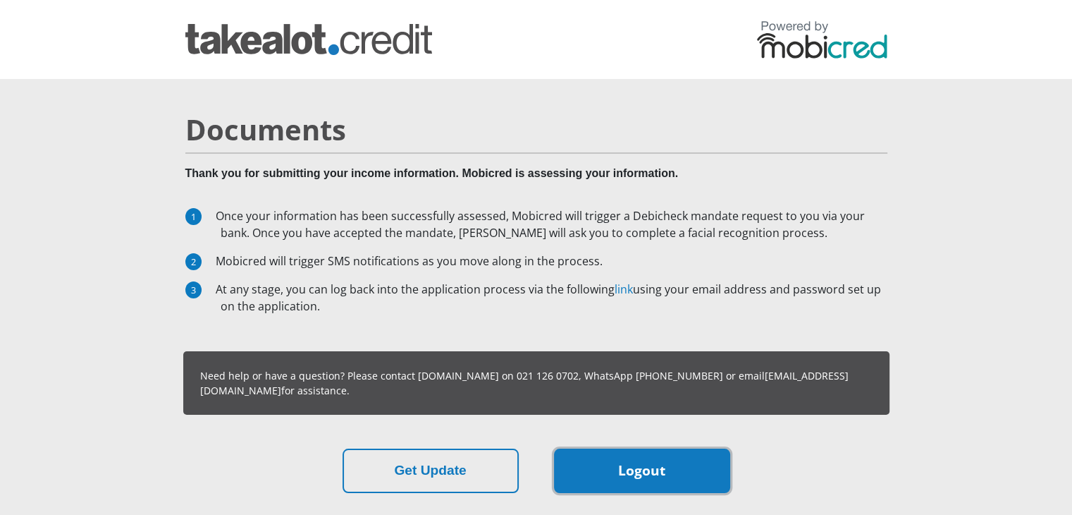
click at [603, 467] on link "Logout" at bounding box center [642, 470] width 176 height 44
